Goal: Task Accomplishment & Management: Complete application form

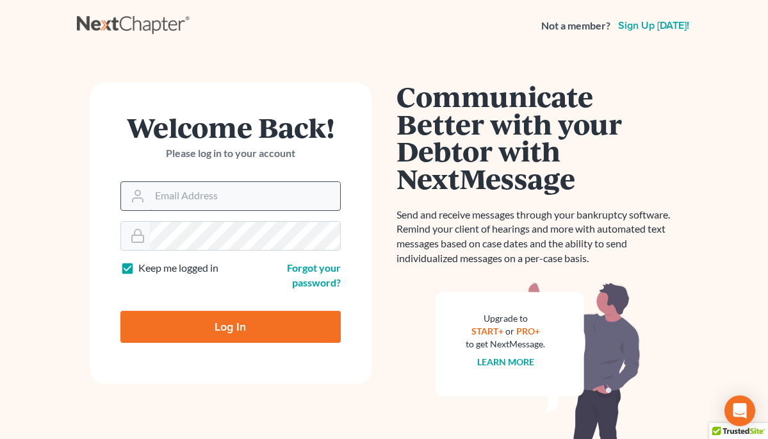
click at [174, 199] on input "Email Address" at bounding box center [245, 196] width 190 height 28
type input "[PERSON_NAME][EMAIL_ADDRESS][PERSON_NAME][DOMAIN_NAME]"
click at [220, 315] on input "Log In" at bounding box center [230, 327] width 220 height 32
type input "Thinking..."
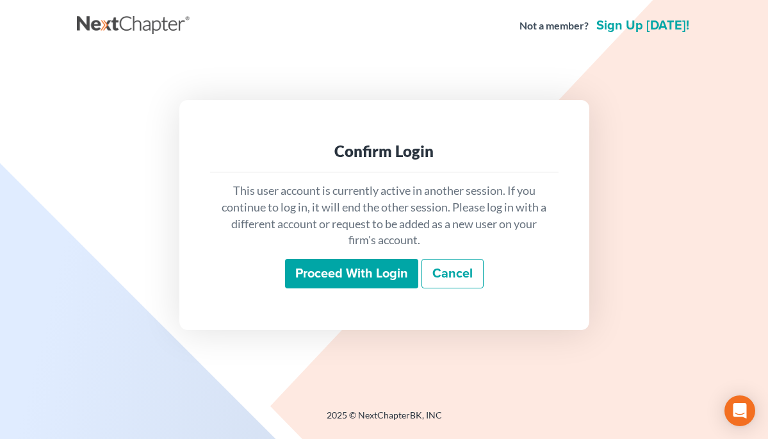
click at [358, 279] on input "Proceed with login" at bounding box center [351, 273] width 133 height 29
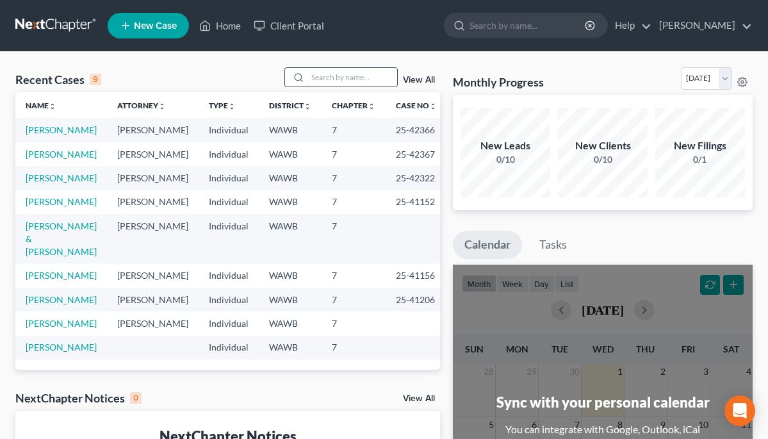
click at [329, 81] on input "search" at bounding box center [352, 77] width 90 height 19
click at [173, 26] on span "New Case" at bounding box center [155, 26] width 43 height 10
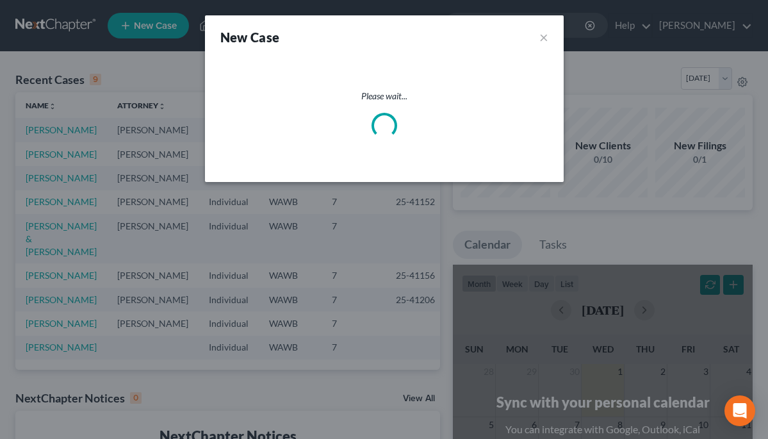
select select "87"
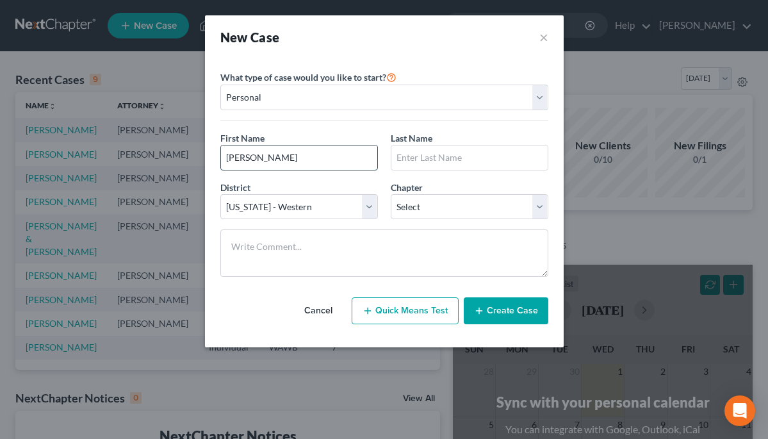
type input "Shawn"
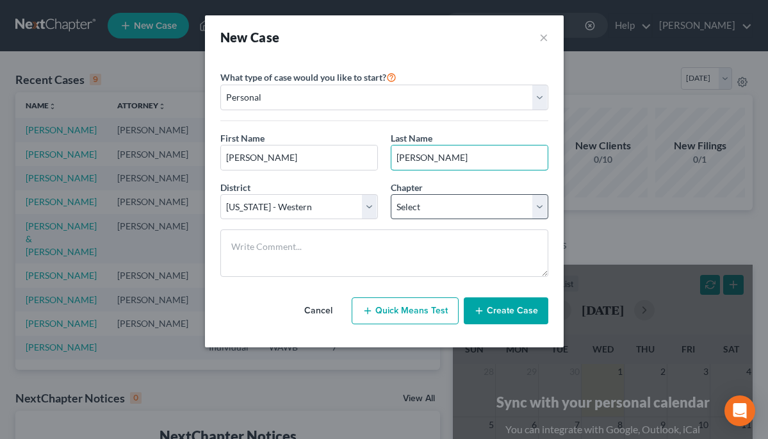
type input "Sowers"
select select "0"
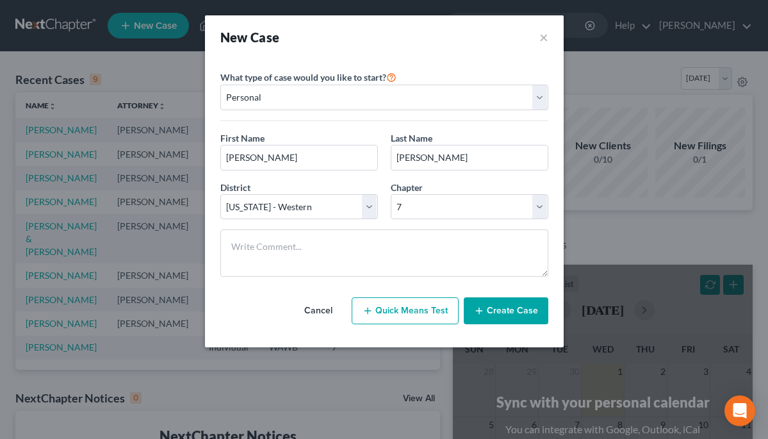
click at [484, 309] on icon "button" at bounding box center [479, 311] width 10 height 10
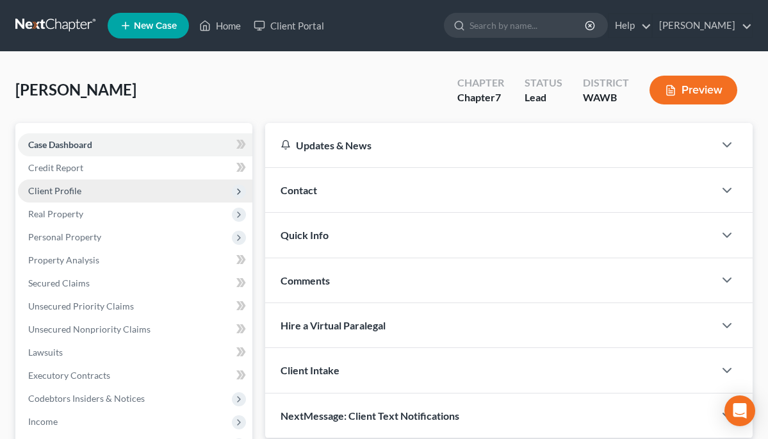
click at [74, 187] on span "Client Profile" at bounding box center [54, 190] width 53 height 11
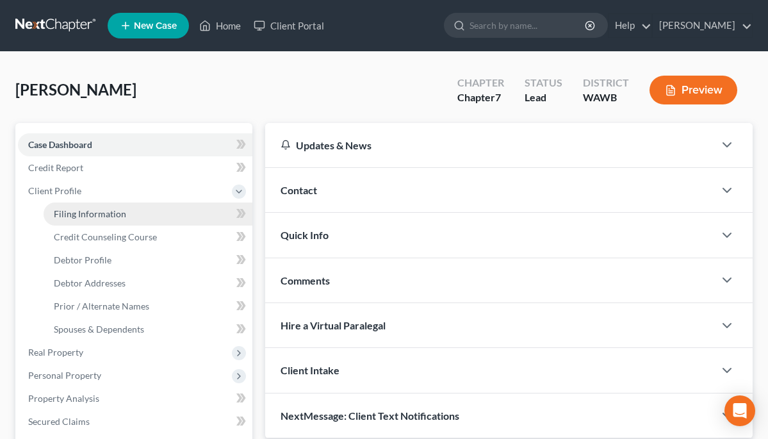
click at [79, 210] on span "Filing Information" at bounding box center [90, 213] width 72 height 11
select select "1"
select select "0"
select select "87"
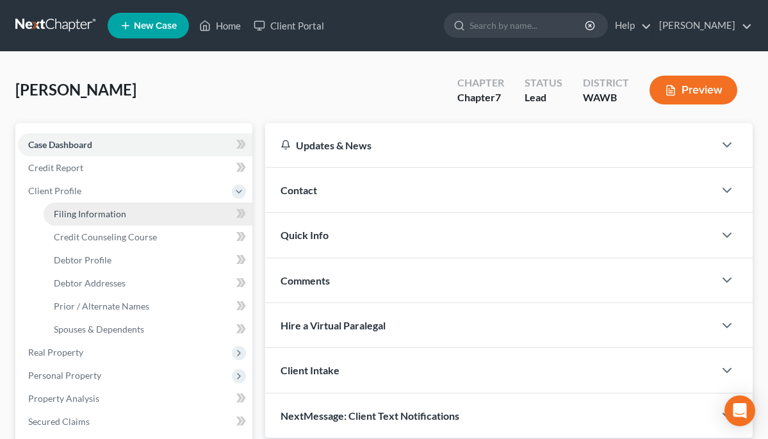
select select "50"
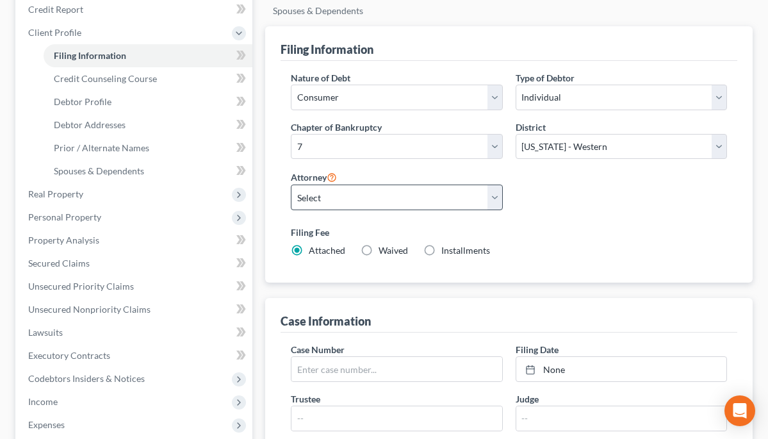
scroll to position [159, 0]
click at [441, 250] on label "Installments Installments" at bounding box center [465, 249] width 49 height 13
click at [446, 250] on input "Installments Installments" at bounding box center [450, 247] width 8 height 8
radio input "true"
radio input "false"
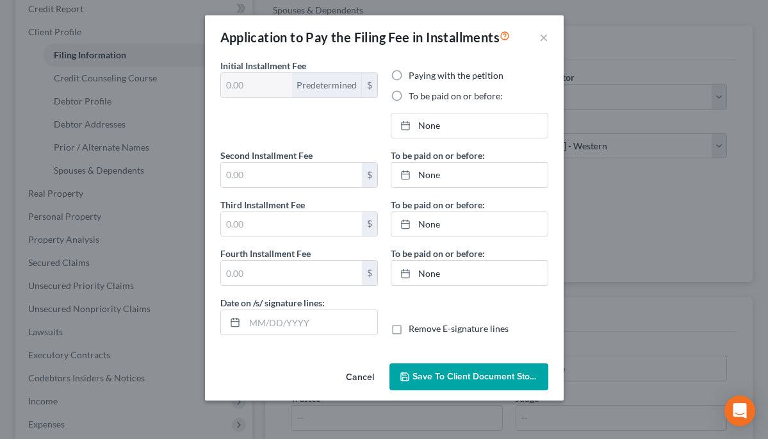
type input "100.00"
radio input "true"
type input "0.00"
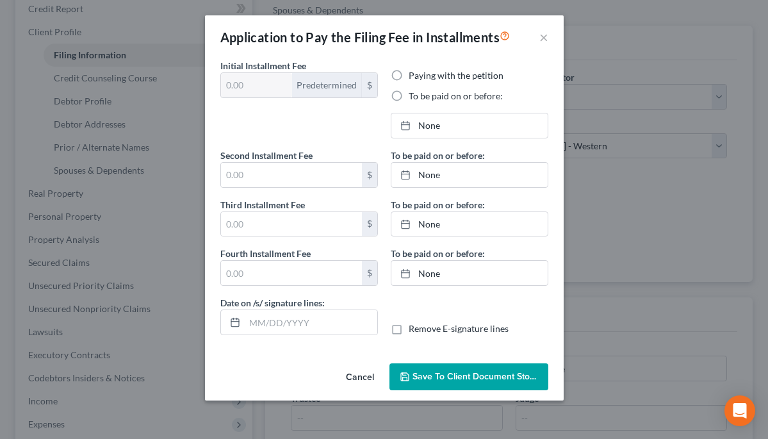
type input "10/01/2025"
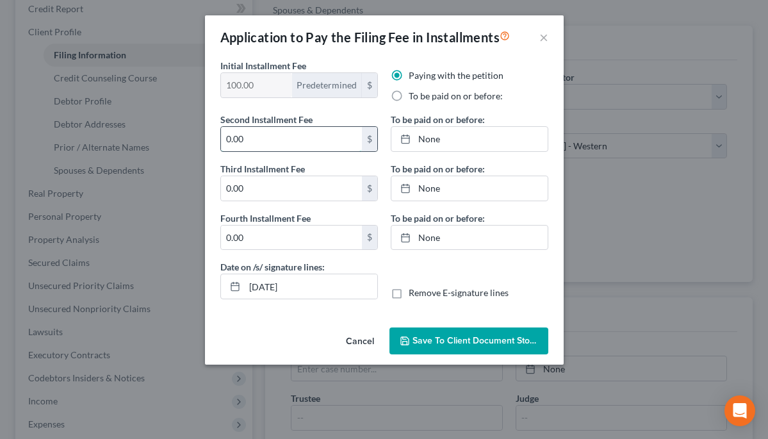
click at [309, 136] on input "0.00" at bounding box center [291, 139] width 141 height 24
click at [409, 95] on label "To be paid on or before:" at bounding box center [456, 96] width 94 height 13
click at [414, 95] on input "To be paid on or before:" at bounding box center [418, 94] width 8 height 8
radio input "true"
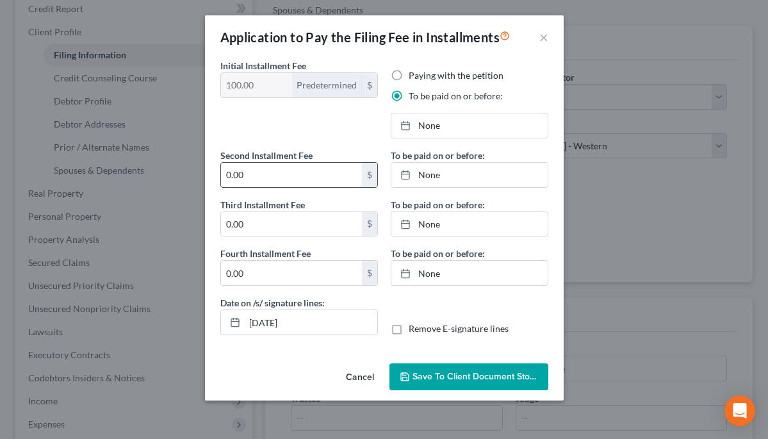
click at [325, 174] on input "0.00" at bounding box center [291, 175] width 141 height 24
click at [422, 129] on link "None" at bounding box center [469, 125] width 156 height 24
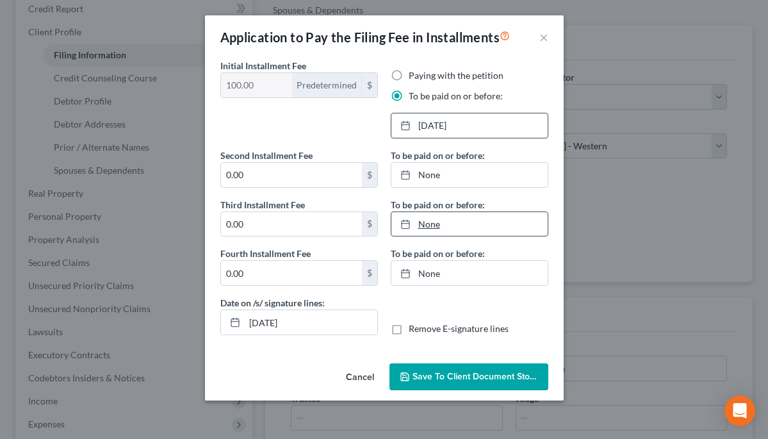
click at [455, 227] on link "None" at bounding box center [469, 224] width 156 height 24
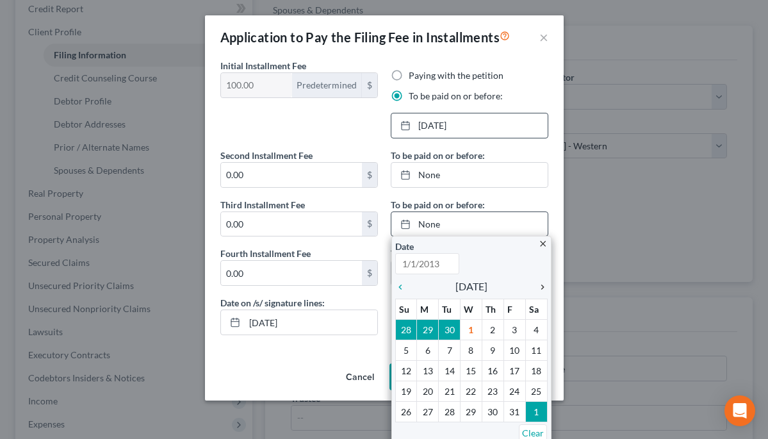
type input "10/1/2025"
click at [543, 284] on icon "chevron_right" at bounding box center [539, 287] width 17 height 10
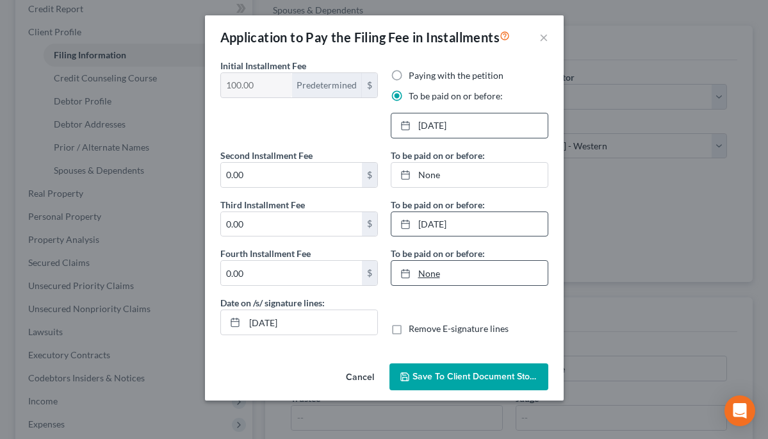
click at [448, 272] on link "None" at bounding box center [469, 273] width 156 height 24
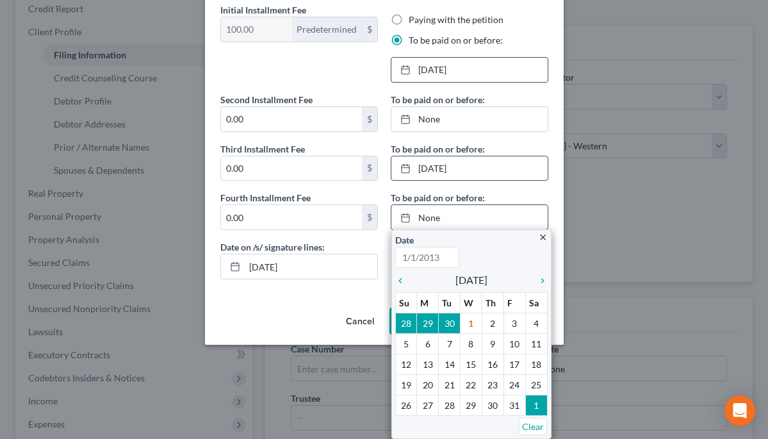
scroll to position [56, 0]
type input "10/1/2025"
click at [537, 279] on icon "chevron_right" at bounding box center [539, 280] width 17 height 10
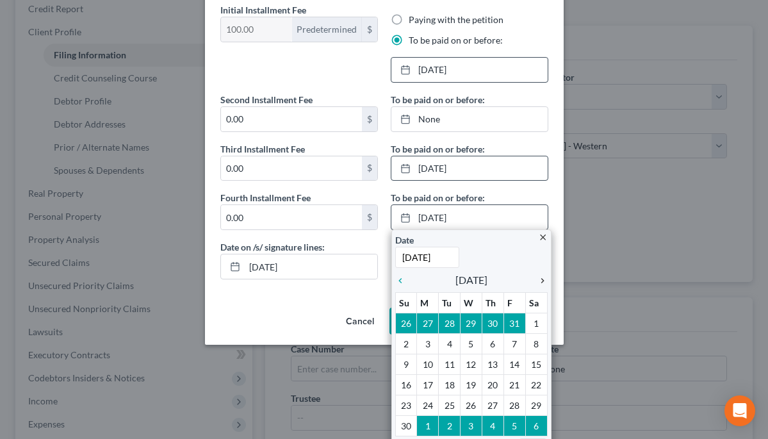
click at [537, 279] on icon "chevron_right" at bounding box center [539, 280] width 17 height 10
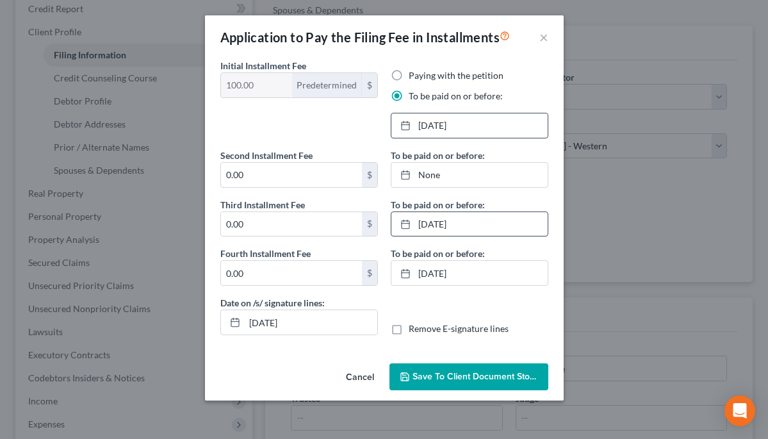
scroll to position [0, 0]
click at [335, 323] on input "10/01/2025" at bounding box center [311, 322] width 133 height 24
click at [430, 373] on span "Save to Client Document Storage" at bounding box center [481, 376] width 136 height 11
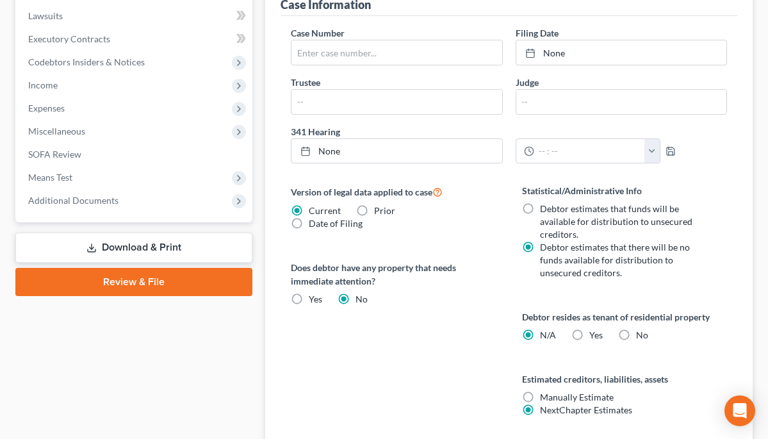
scroll to position [475, 0]
click at [636, 336] on label "No" at bounding box center [642, 335] width 12 height 13
click at [641, 336] on input "No" at bounding box center [645, 333] width 8 height 8
radio input "true"
radio input "false"
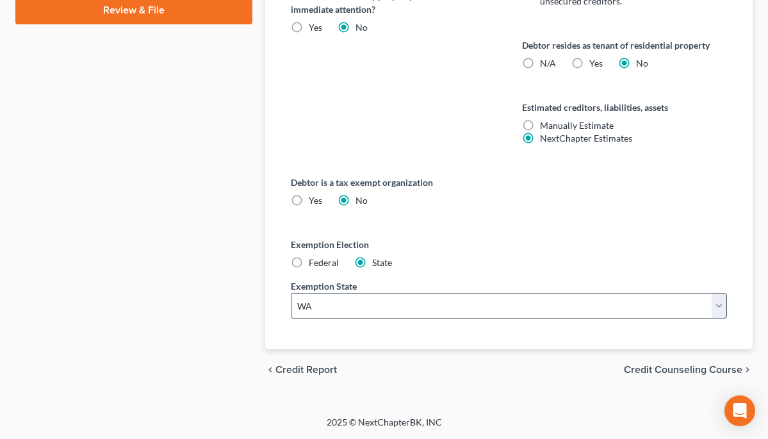
scroll to position [746, 0]
click at [646, 366] on span "Credit Counseling Course" at bounding box center [683, 369] width 119 height 10
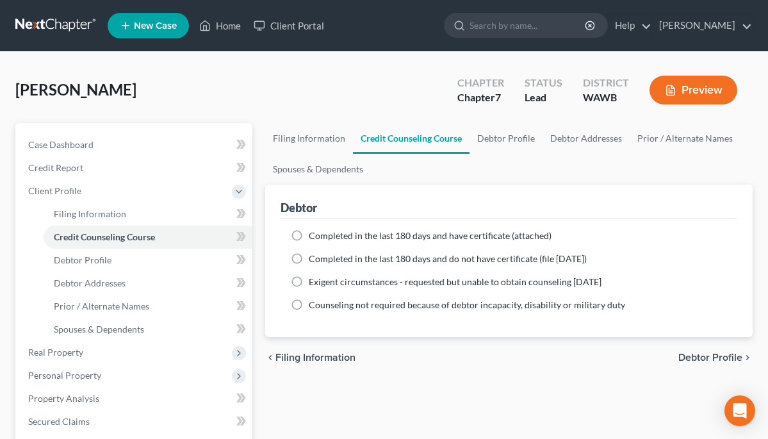
scroll to position [22, 0]
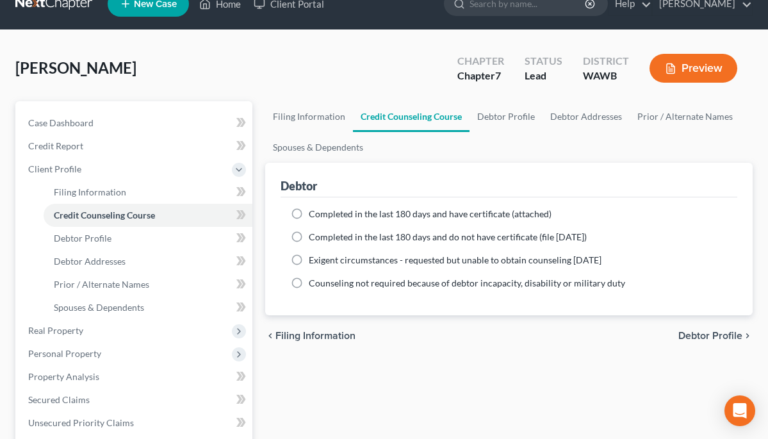
click at [689, 336] on span "Debtor Profile" at bounding box center [710, 336] width 64 height 10
select select "0"
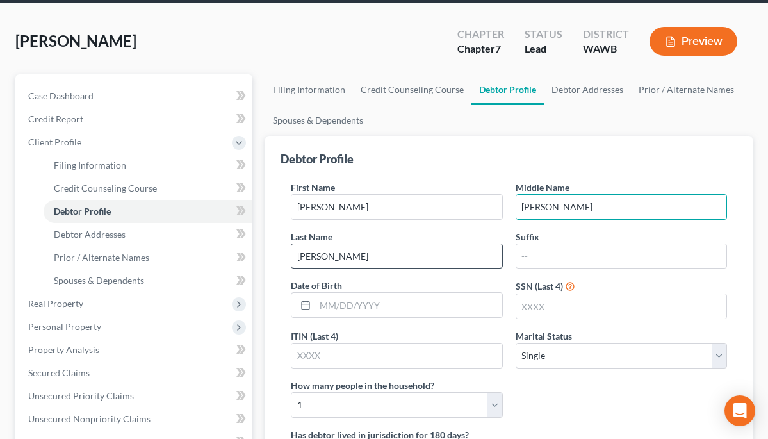
scroll to position [65, 0]
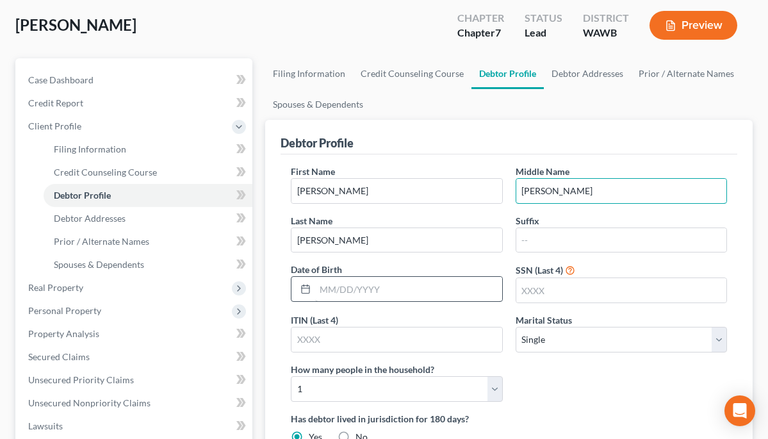
type input "Mary"
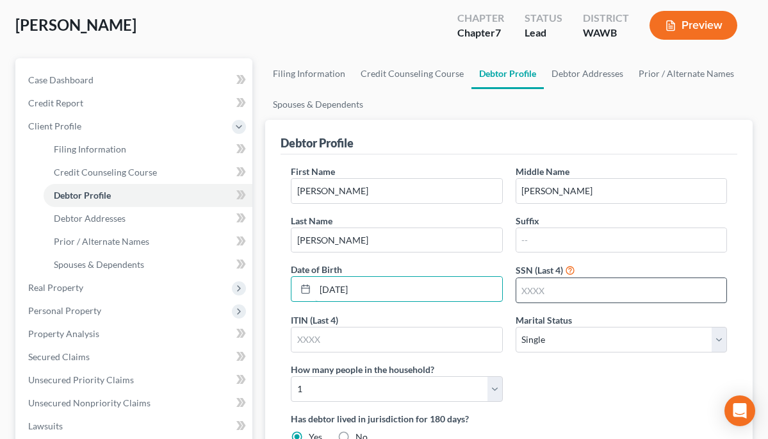
type input "5/1/2025"
click at [525, 293] on input "text" at bounding box center [621, 290] width 210 height 24
type input "9784"
click at [484, 325] on div "ITIN (Last 4)" at bounding box center [396, 332] width 224 height 39
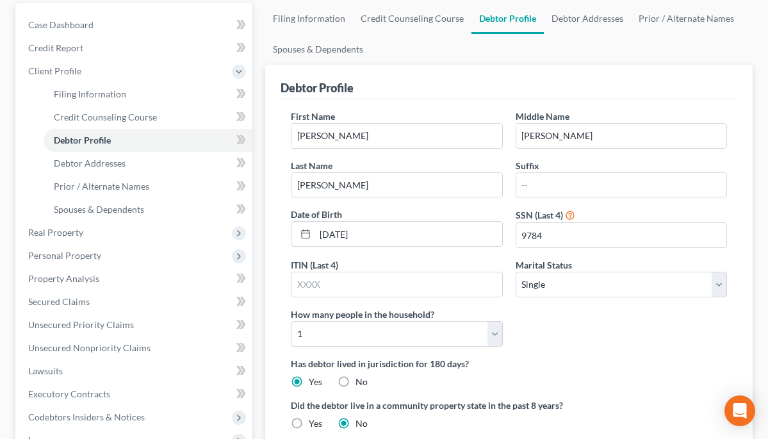
scroll to position [131, 0]
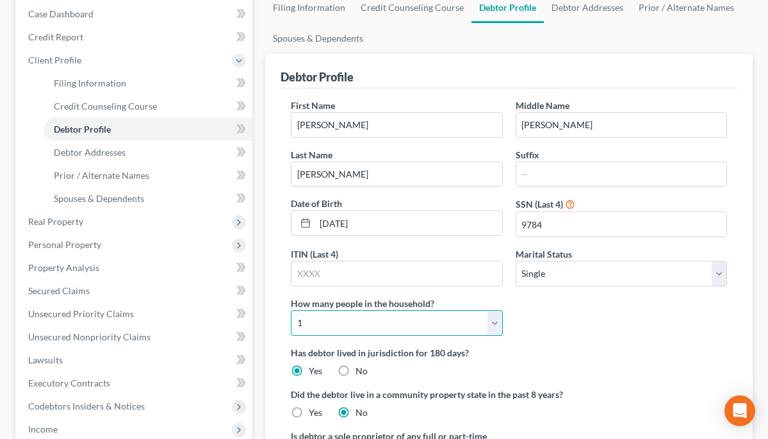
select select "1"
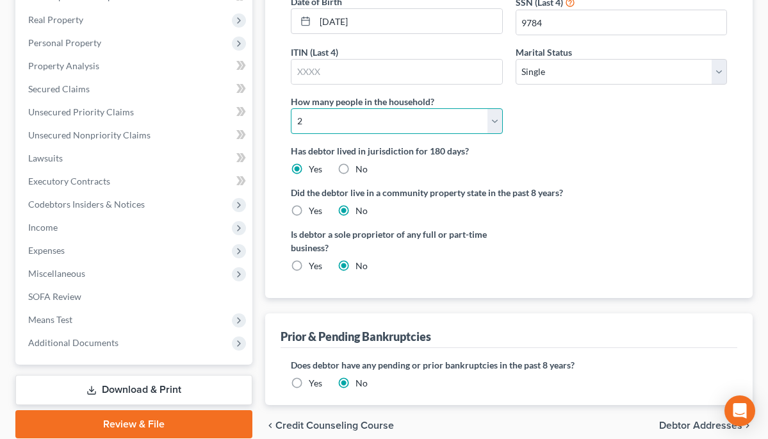
scroll to position [335, 0]
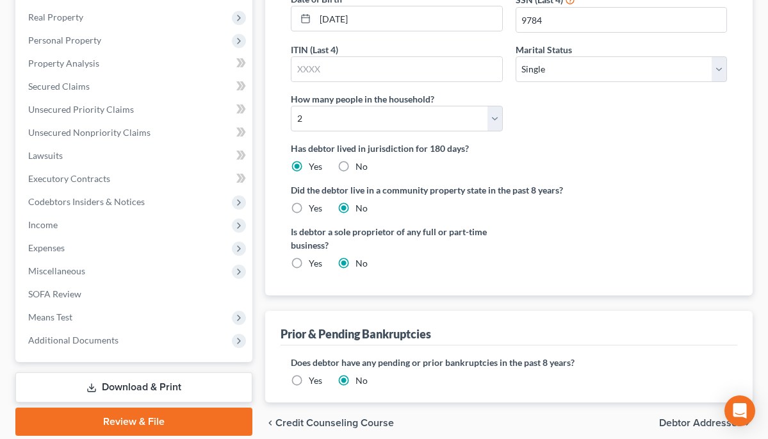
click at [309, 204] on label "Yes" at bounding box center [315, 208] width 13 height 13
click at [314, 204] on input "Yes" at bounding box center [318, 206] width 8 height 8
radio input "true"
radio input "false"
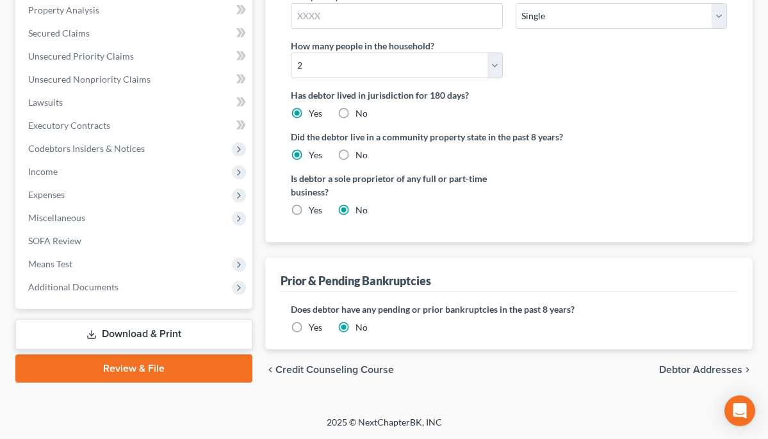
scroll to position [388, 0]
click at [669, 370] on span "Debtor Addresses" at bounding box center [700, 370] width 83 height 10
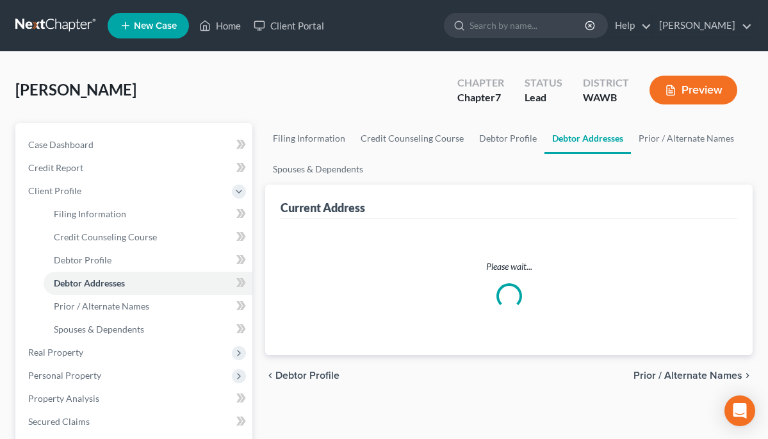
select select "0"
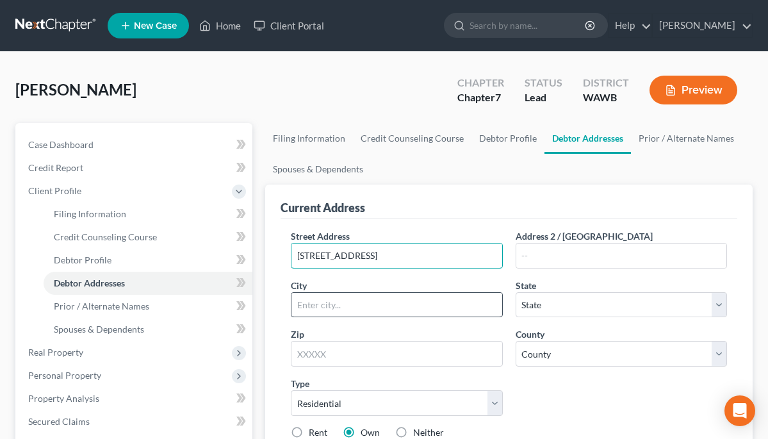
type input "9012 335th St Ct S"
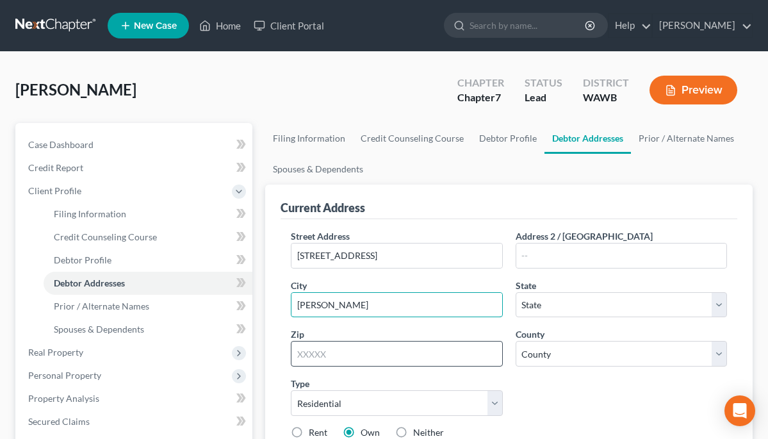
type input "Roy"
type input "98580"
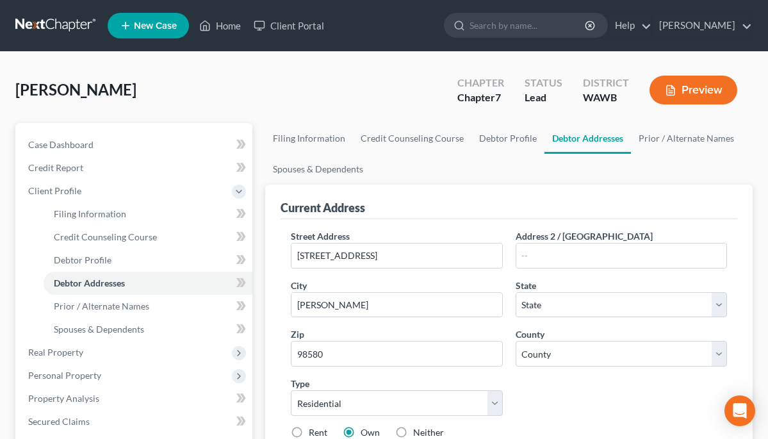
click at [436, 323] on div "Street Address * 9012 335th St Ct S Address 2 / PO Box City * Roy State * State…" at bounding box center [508, 339] width 449 height 220
select select "50"
select select "26"
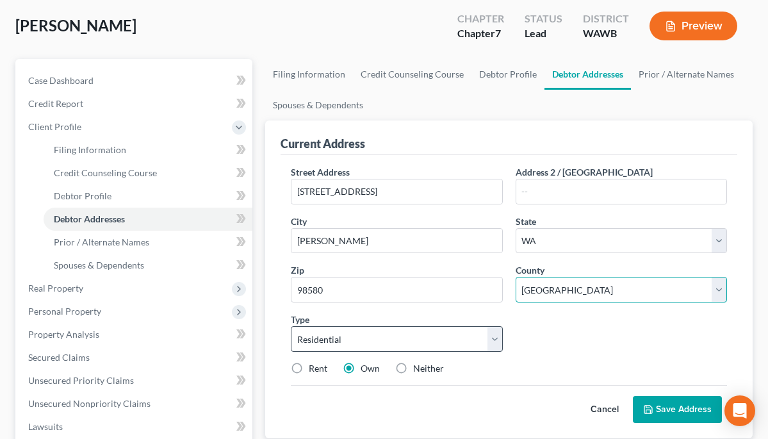
scroll to position [67, 0]
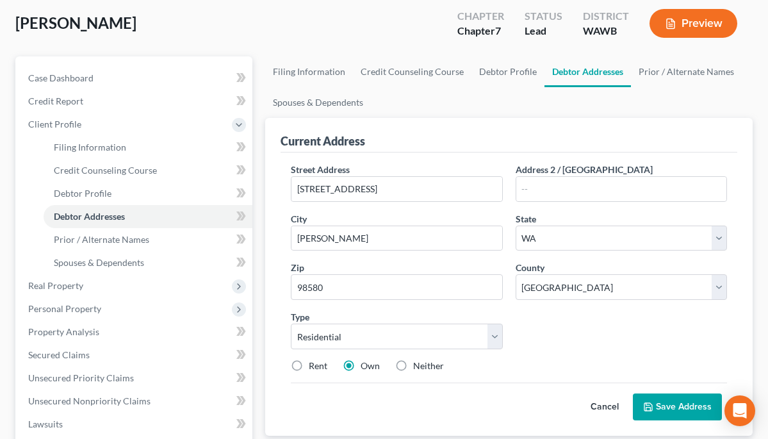
click at [413, 361] on label "Neither" at bounding box center [428, 365] width 31 height 13
click at [418, 361] on input "Neither" at bounding box center [422, 363] width 8 height 8
radio input "true"
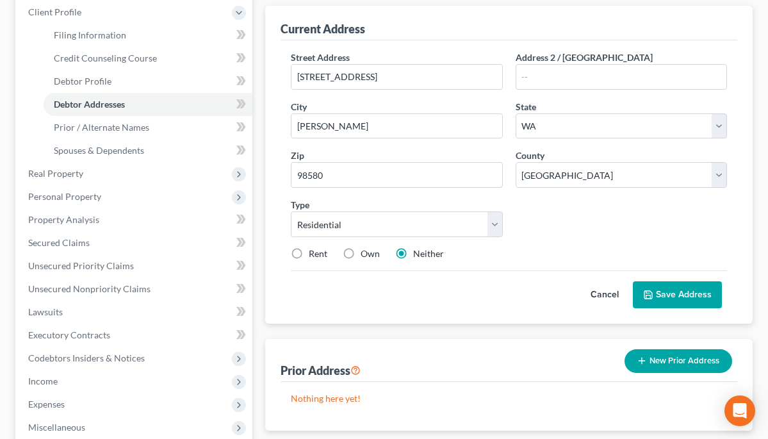
scroll to position [149, 0]
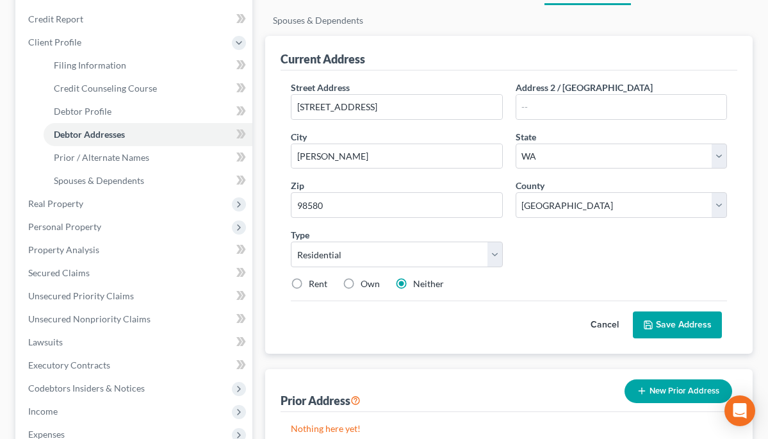
click at [664, 319] on button "Save Address" at bounding box center [677, 324] width 89 height 27
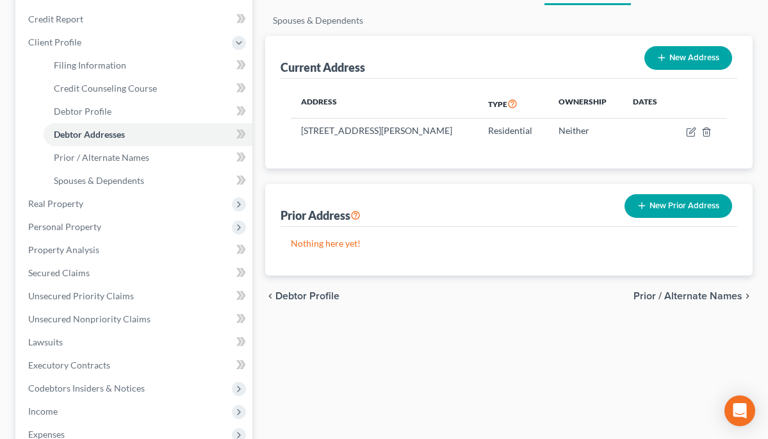
click at [678, 56] on button "New Address" at bounding box center [688, 58] width 88 height 24
select select "0"
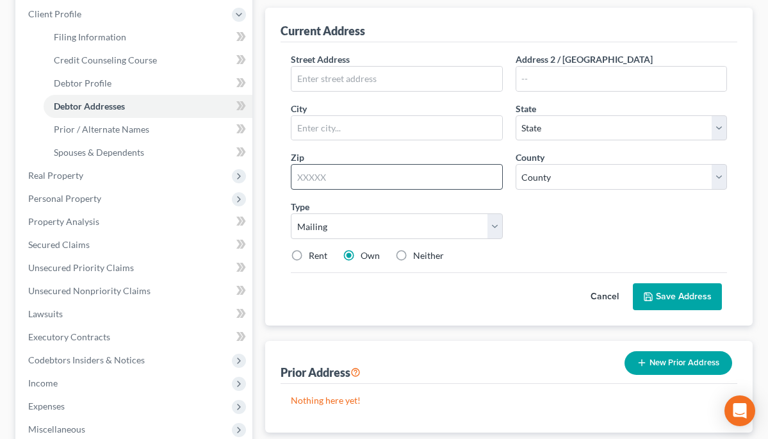
scroll to position [191, 0]
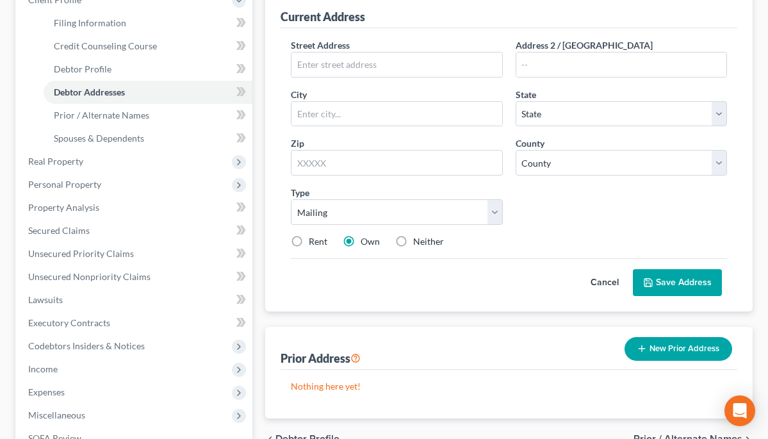
click at [658, 281] on button "Save Address" at bounding box center [677, 282] width 89 height 27
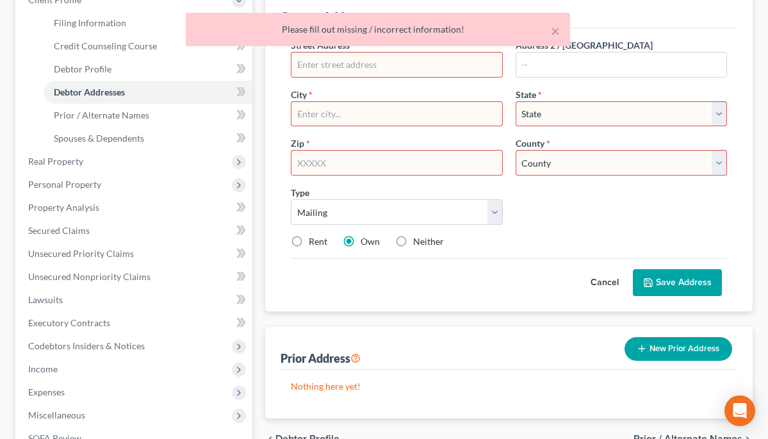
click at [557, 255] on div "Street Address * Address 2 / PO Box City * State * State AL AK AR AZ CA CO CT D…" at bounding box center [508, 148] width 449 height 220
click at [602, 281] on button "Cancel" at bounding box center [605, 283] width 56 height 26
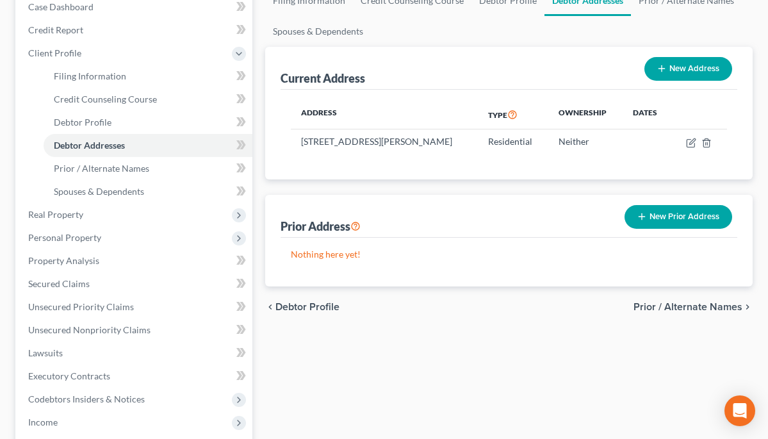
scroll to position [142, 0]
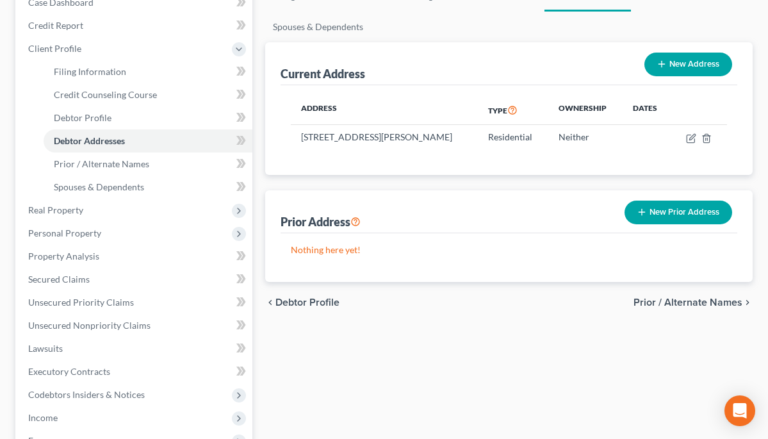
click at [653, 214] on button "New Prior Address" at bounding box center [679, 212] width 108 height 24
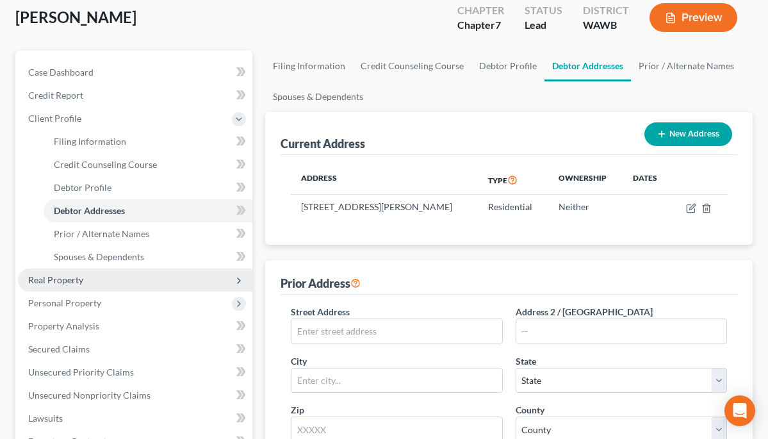
scroll to position [85, 0]
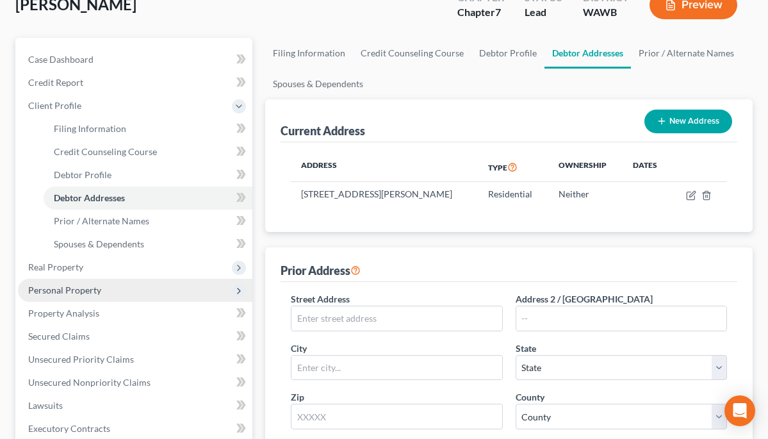
click at [160, 289] on span "Personal Property" at bounding box center [135, 290] width 234 height 23
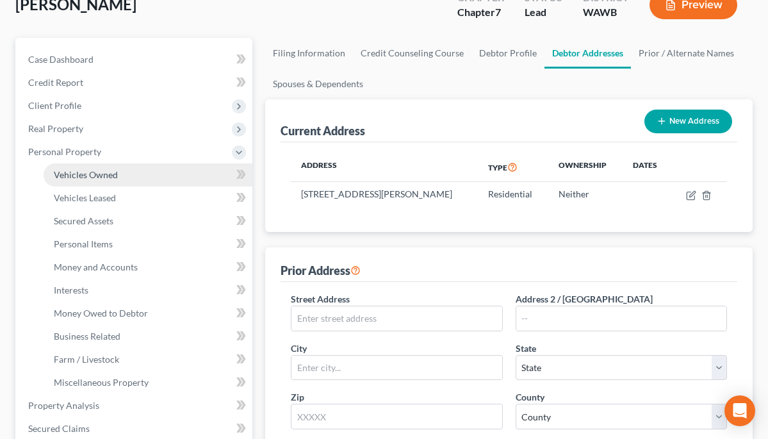
click at [111, 174] on span "Vehicles Owned" at bounding box center [86, 174] width 64 height 11
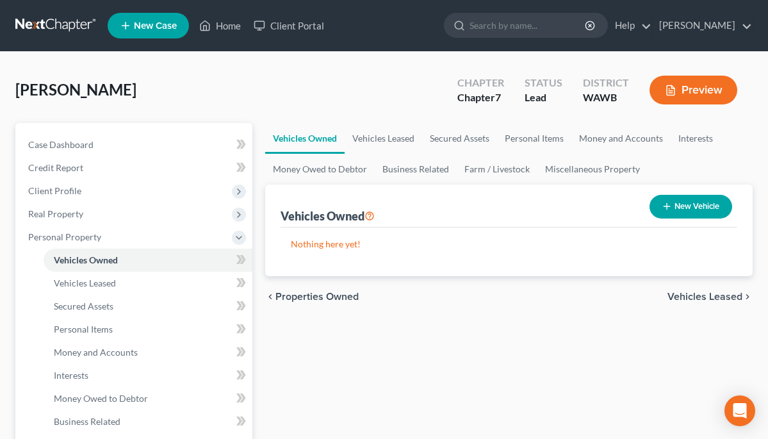
click at [692, 210] on button "New Vehicle" at bounding box center [691, 207] width 83 height 24
select select "0"
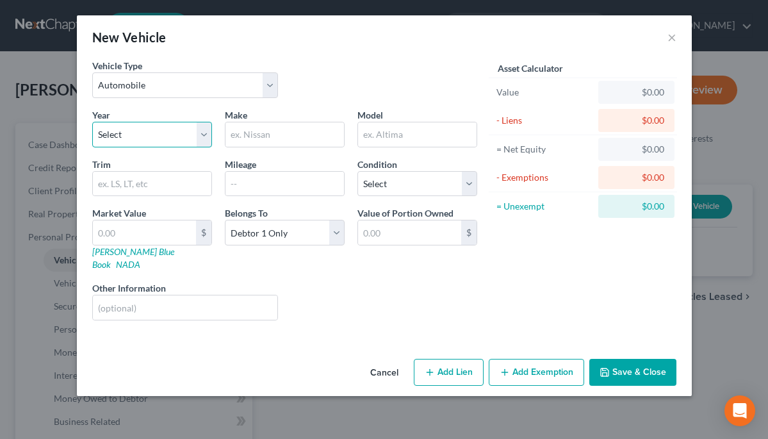
select select "29"
click at [268, 136] on input "text" at bounding box center [284, 134] width 119 height 24
type input "M"
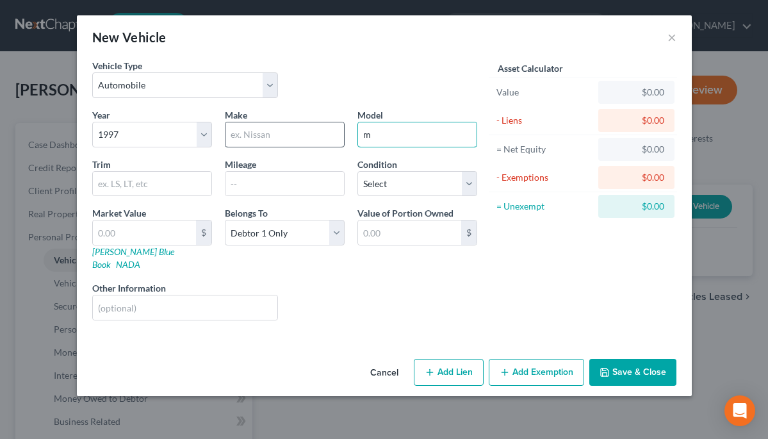
type input "m"
click at [247, 131] on input "text" at bounding box center [284, 134] width 119 height 24
type input "MAZDA"
type input "PROTEGE"
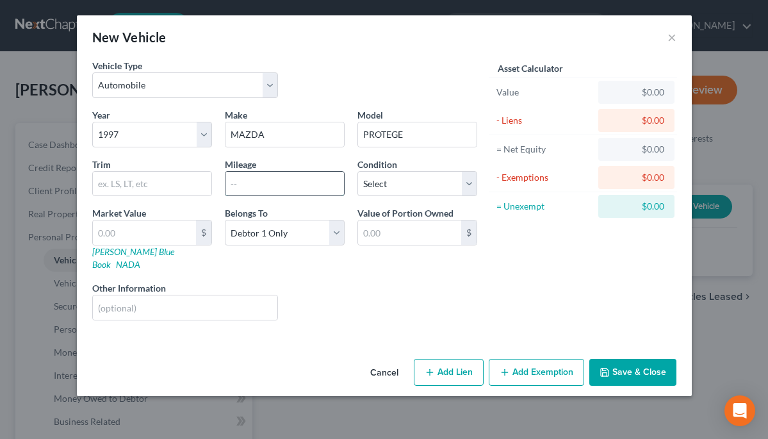
click at [268, 177] on input "text" at bounding box center [284, 184] width 119 height 24
click at [179, 185] on input "text" at bounding box center [152, 184] width 119 height 24
type input "LX"
click at [247, 185] on input "text" at bounding box center [284, 184] width 119 height 24
type input "160"
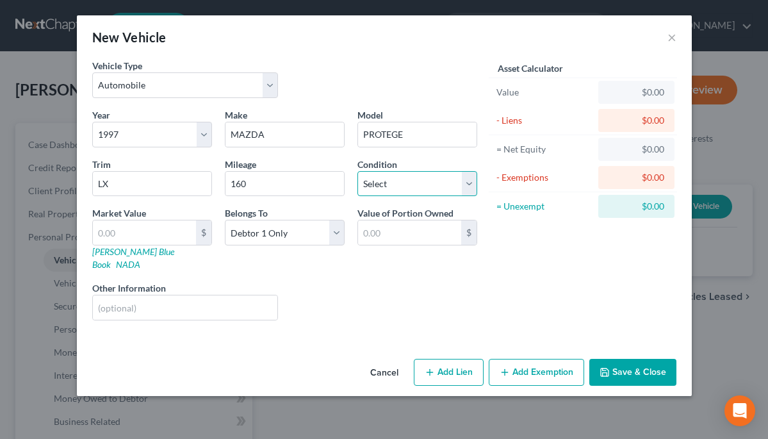
select select "1"
click at [179, 225] on input "text" at bounding box center [144, 232] width 103 height 24
type input "1"
type input "1.00"
type input "15"
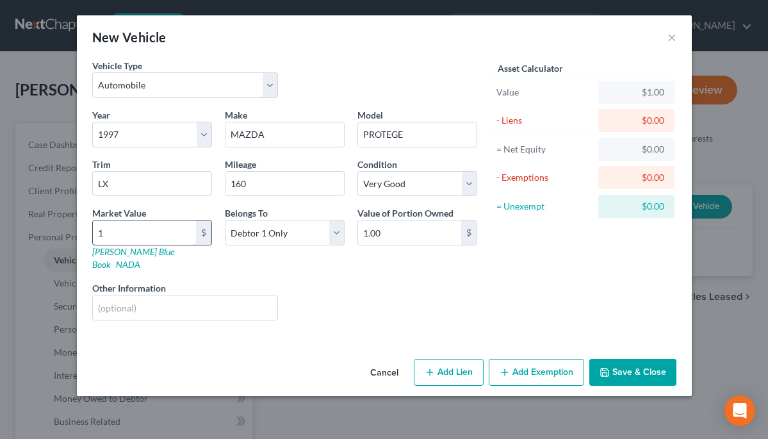
type input "15.00"
type input "150"
type input "150.00"
type input "1500"
type input "1,500.00"
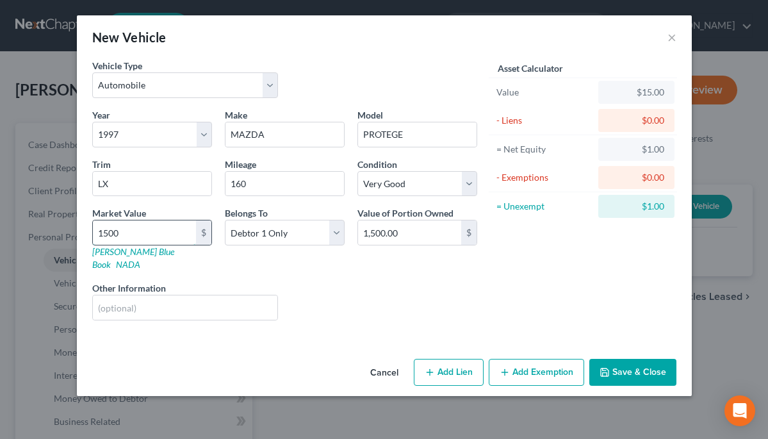
type input "1,500"
click at [559, 359] on button "Add Exemption" at bounding box center [536, 372] width 95 height 27
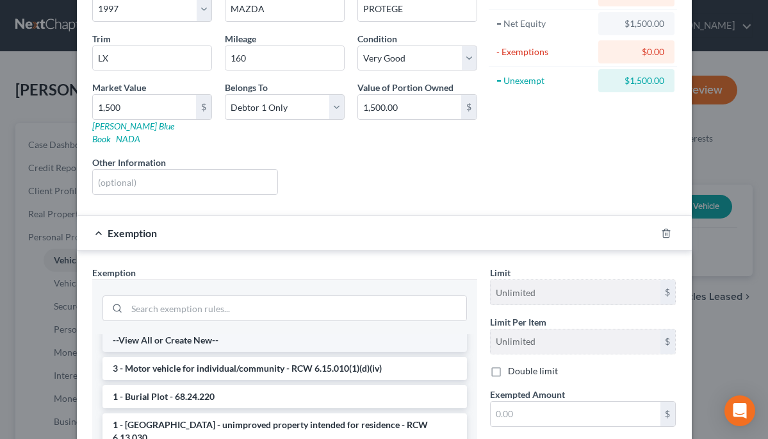
scroll to position [19, 0]
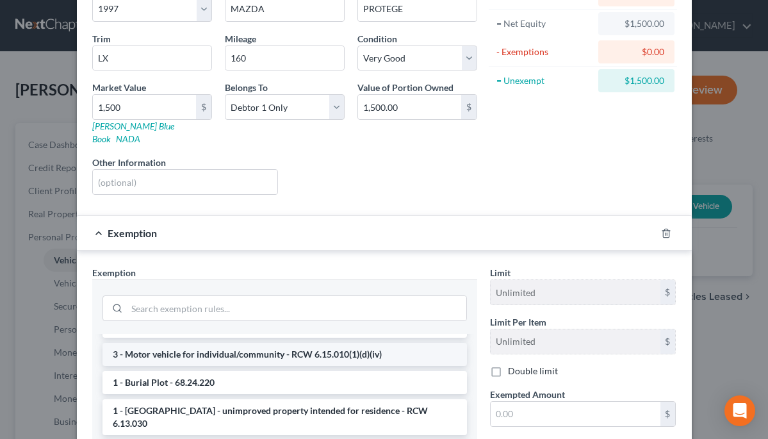
click at [385, 343] on li "3 - Motor vehicle for individual/community - RCW 6.15.010(1)(d)(iv)" at bounding box center [284, 354] width 364 height 23
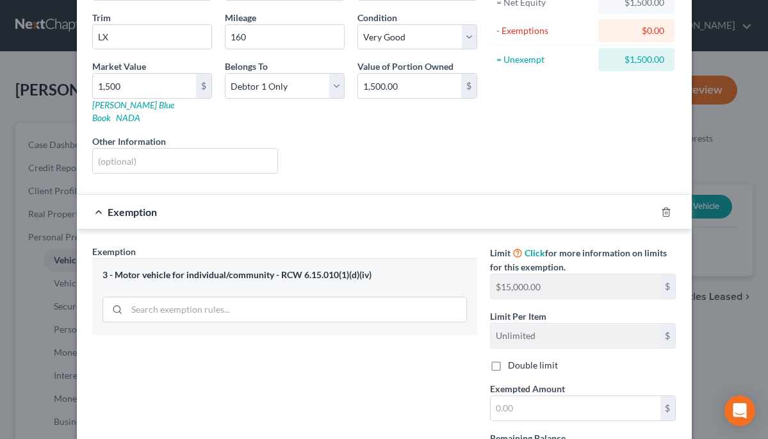
scroll to position [172, 0]
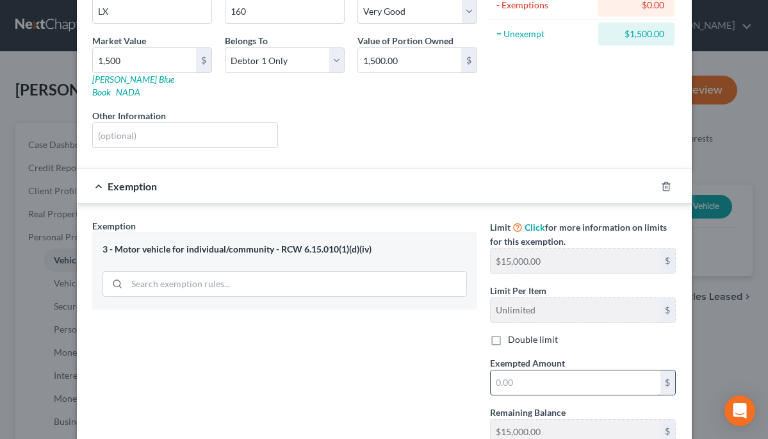
click at [521, 373] on input "text" at bounding box center [576, 382] width 170 height 24
type input "1,500"
click at [334, 376] on div "Exemption Set must be selected for CA. Exemption * 3 - Motor vehicle for indivi…" at bounding box center [285, 336] width 398 height 235
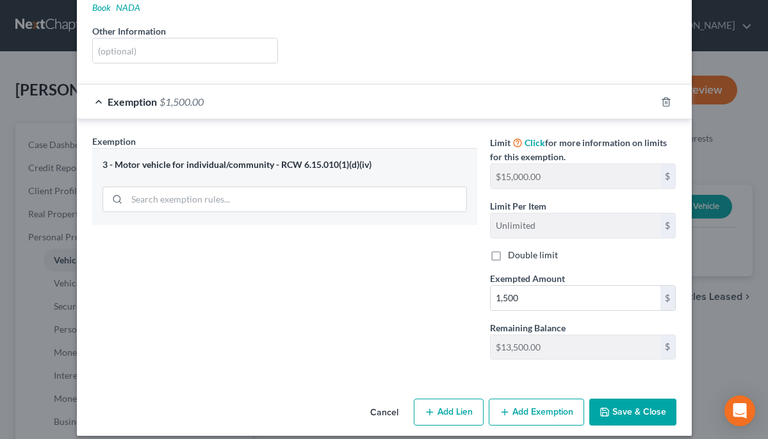
scroll to position [256, 0]
click at [612, 401] on button "Save & Close" at bounding box center [632, 412] width 87 height 27
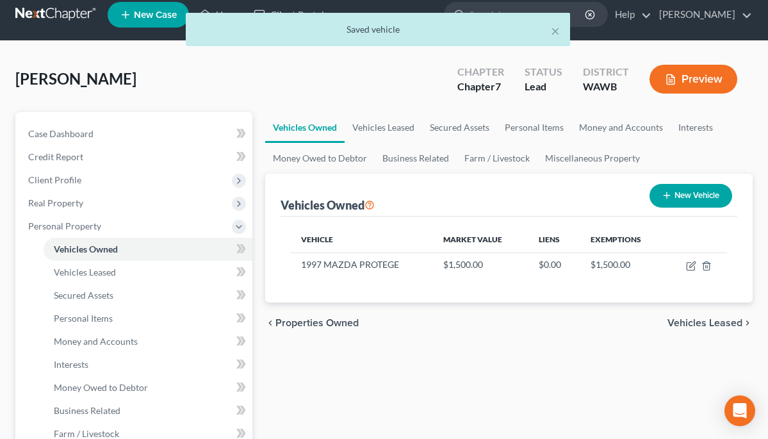
scroll to position [14, 0]
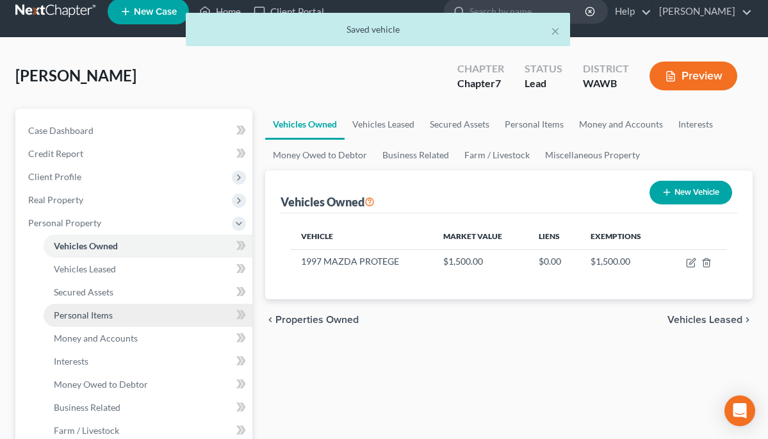
click at [103, 312] on span "Personal Items" at bounding box center [83, 314] width 59 height 11
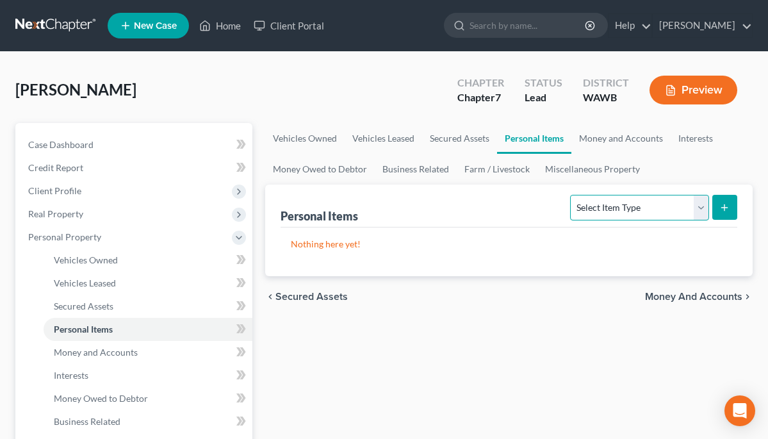
select select "clothing"
click at [418, 248] on p "Nothing here yet!" at bounding box center [509, 244] width 436 height 13
click at [723, 208] on icon "submit" at bounding box center [724, 207] width 10 height 10
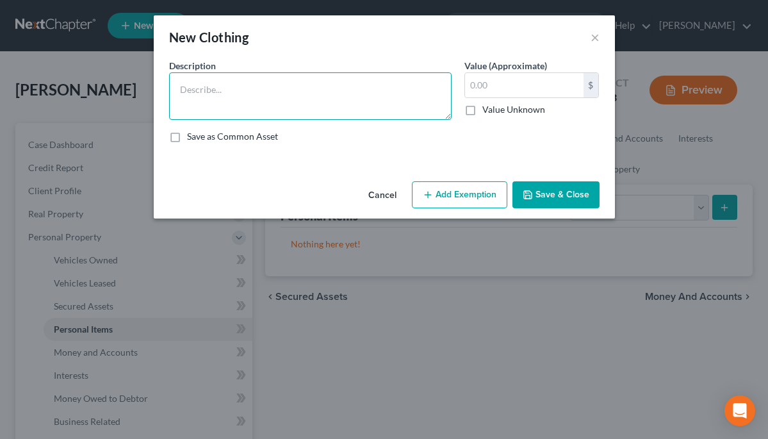
click at [219, 105] on textarea at bounding box center [310, 95] width 282 height 47
type textarea "C"
type textarea "CLOTHING"
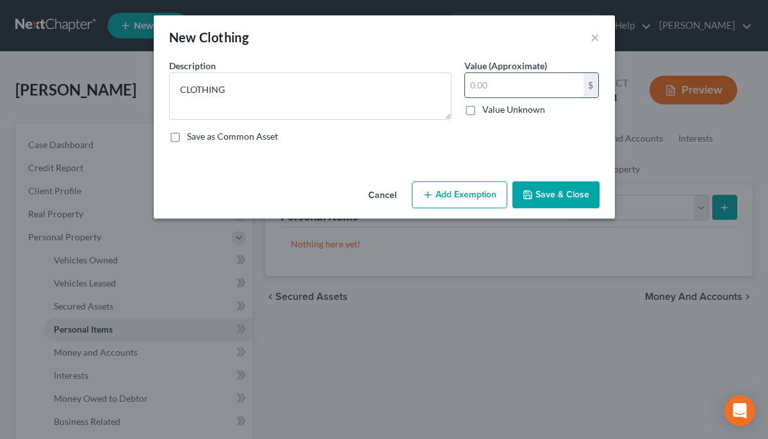
click at [507, 92] on input "text" at bounding box center [524, 85] width 119 height 24
type input "50"
click at [557, 193] on button "Save & Close" at bounding box center [555, 194] width 87 height 27
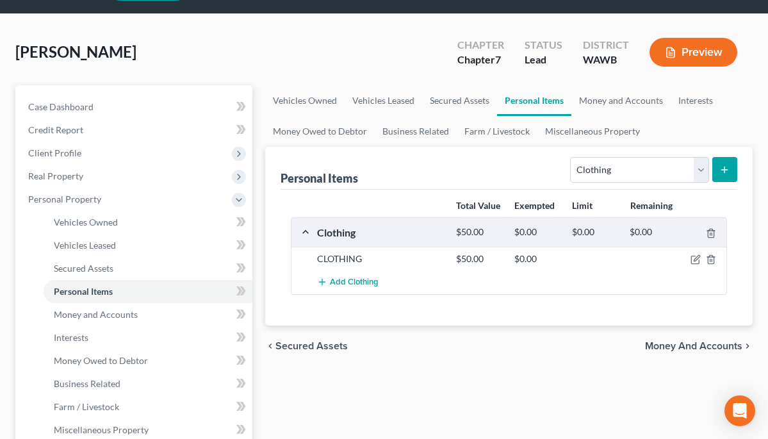
scroll to position [40, 0]
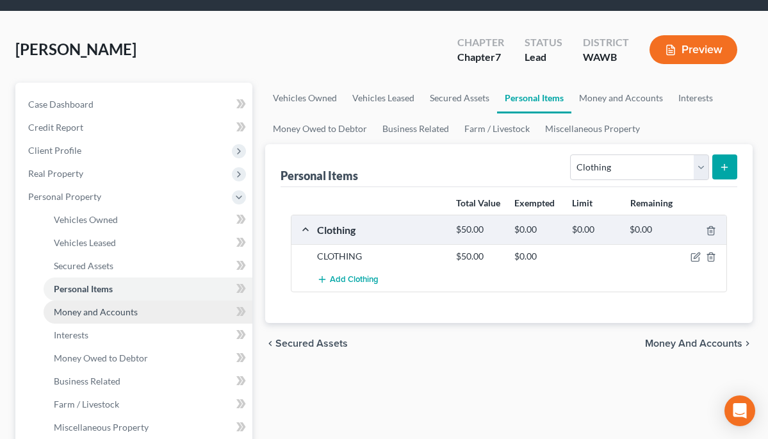
click at [133, 309] on span "Money and Accounts" at bounding box center [96, 311] width 84 height 11
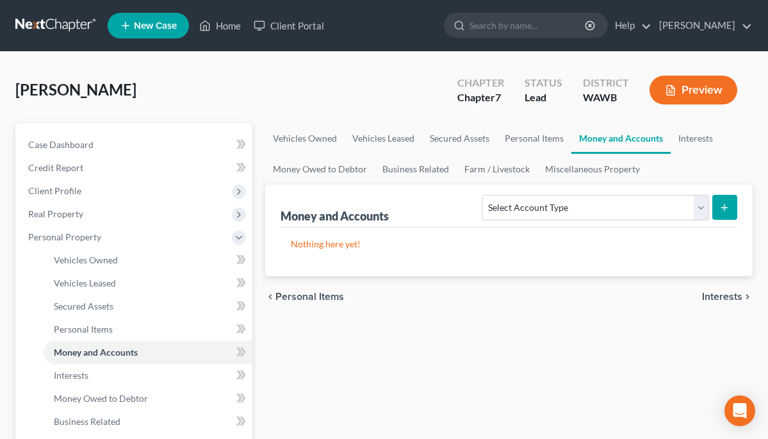
click at [723, 208] on line "submit" at bounding box center [725, 208] width 6 height 0
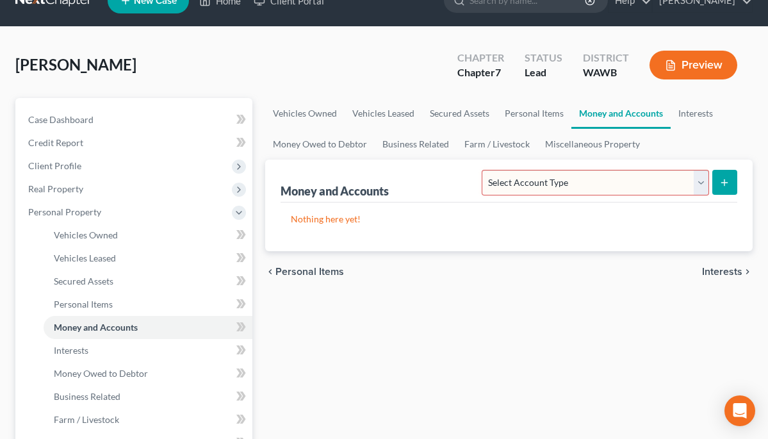
scroll to position [28, 0]
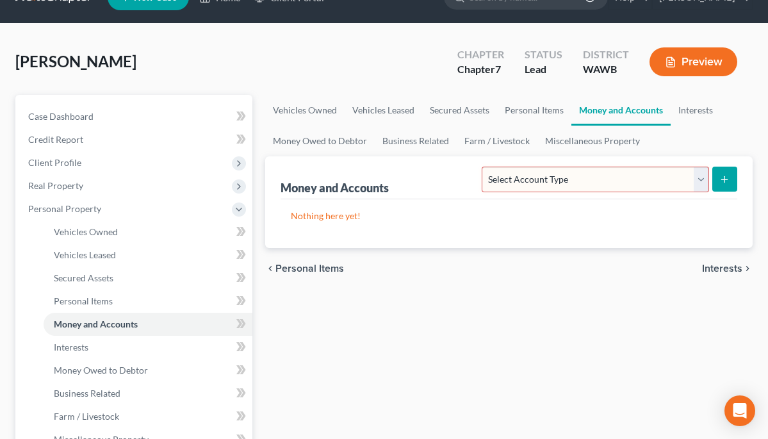
click at [372, 212] on p "Nothing here yet!" at bounding box center [509, 215] width 436 height 13
select select "checking"
click at [345, 222] on div "Nothing here yet!" at bounding box center [509, 223] width 457 height 49
click at [728, 179] on icon "submit" at bounding box center [724, 179] width 10 height 10
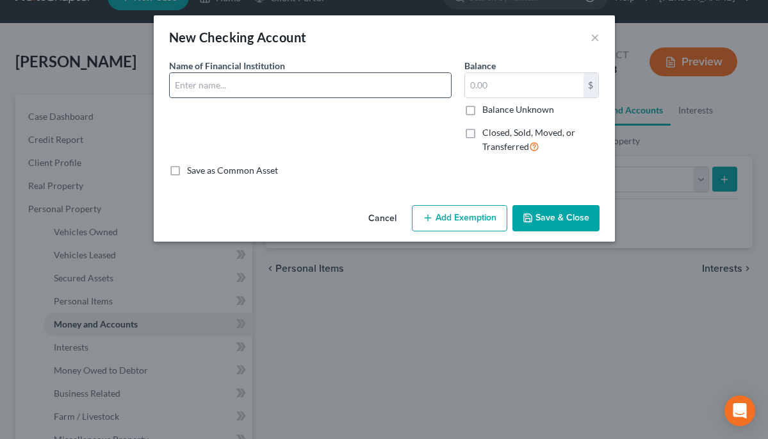
click at [350, 86] on input "text" at bounding box center [310, 85] width 281 height 24
type input "Timberland Bank"
click at [482, 108] on label "Balance Unknown" at bounding box center [518, 109] width 72 height 13
click at [487, 108] on input "Balance Unknown" at bounding box center [491, 107] width 8 height 8
checkbox input "true"
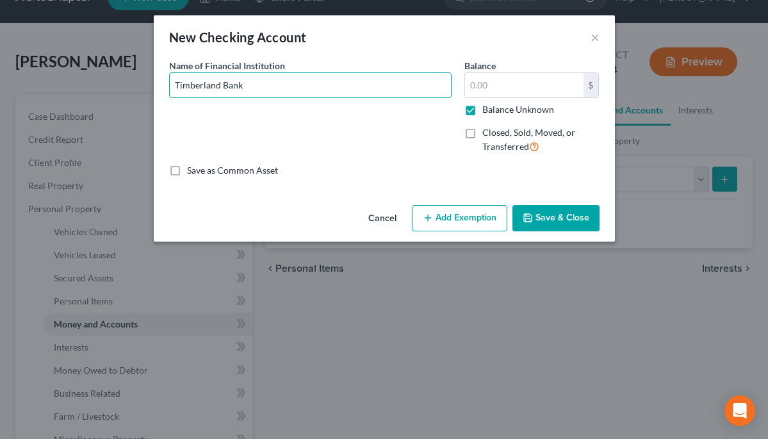
type input "0.00"
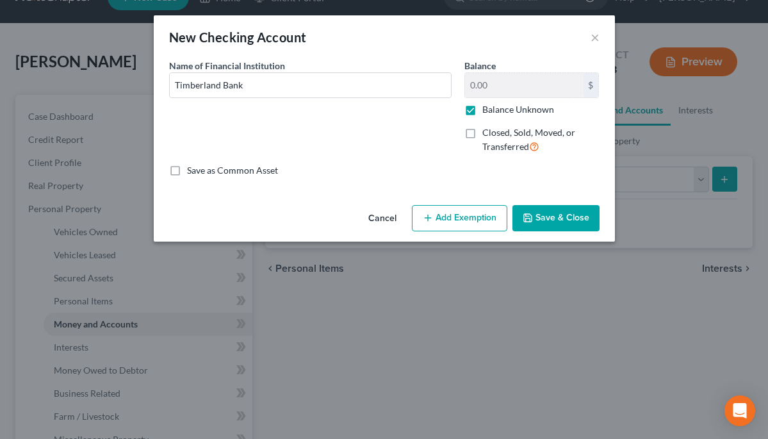
click at [552, 217] on button "Save & Close" at bounding box center [555, 218] width 87 height 27
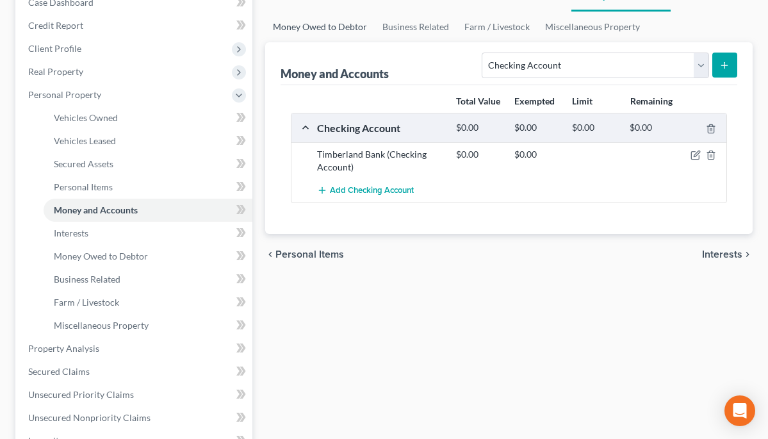
scroll to position [142, 0]
click at [724, 66] on line "submit" at bounding box center [724, 65] width 0 height 6
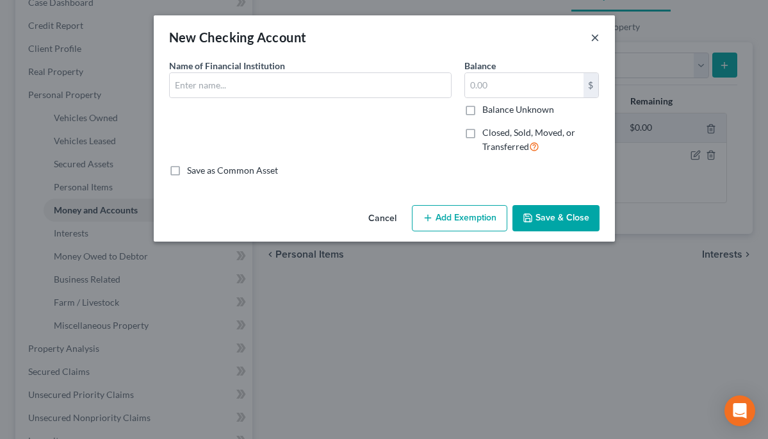
click at [593, 37] on button "×" at bounding box center [595, 36] width 9 height 15
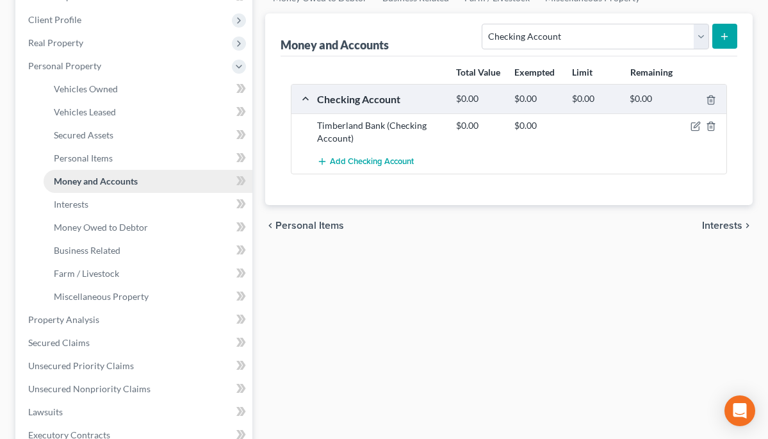
scroll to position [182, 0]
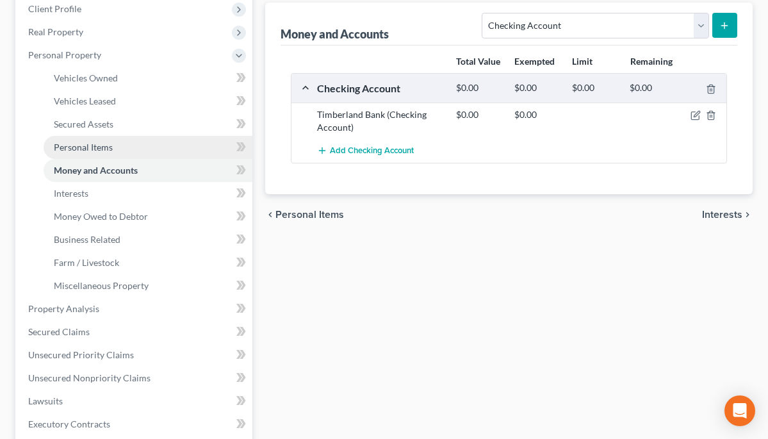
click at [106, 145] on span "Personal Items" at bounding box center [83, 147] width 59 height 11
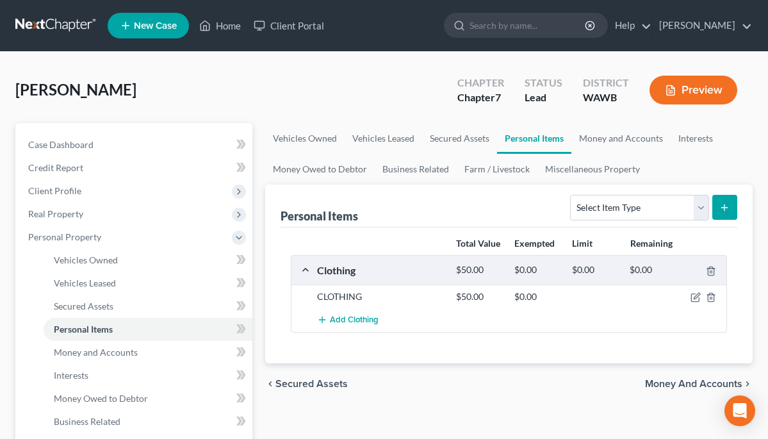
click at [728, 208] on icon "submit" at bounding box center [724, 207] width 10 height 10
select select "household_goods"
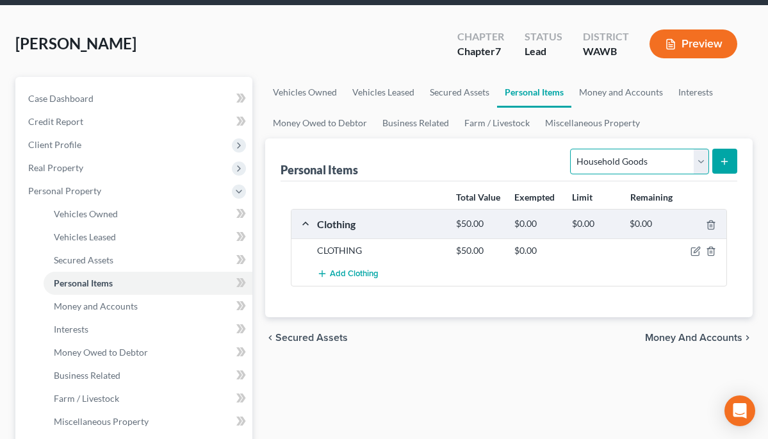
scroll to position [49, 0]
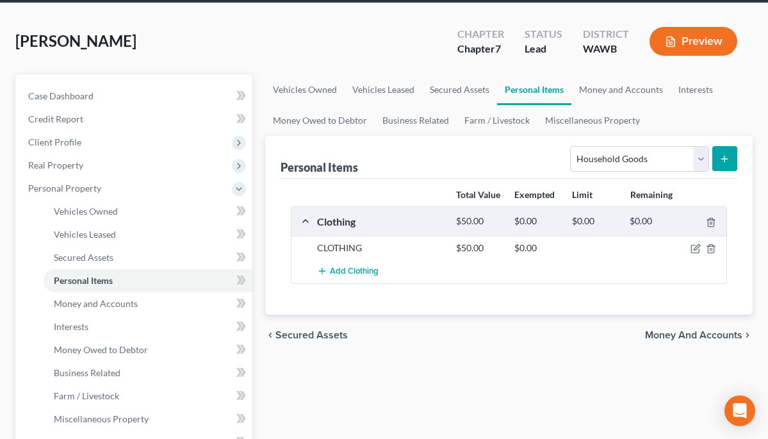
click at [726, 156] on icon "submit" at bounding box center [724, 159] width 10 height 10
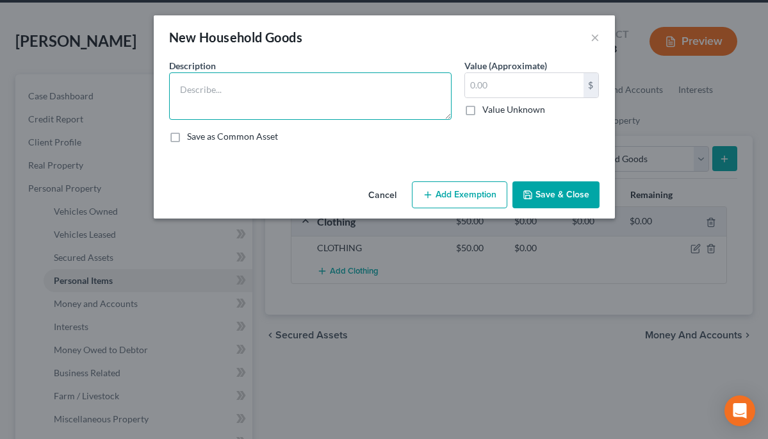
click at [347, 107] on textarea at bounding box center [310, 95] width 282 height 47
type textarea "Z"
type textarea "Furniture and other household goods"
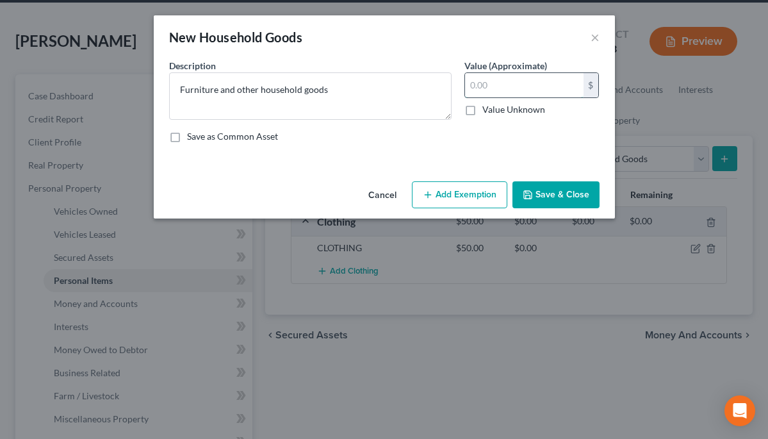
click at [550, 91] on input "text" at bounding box center [524, 85] width 119 height 24
type input "1,000"
click at [489, 190] on button "Add Exemption" at bounding box center [459, 194] width 95 height 27
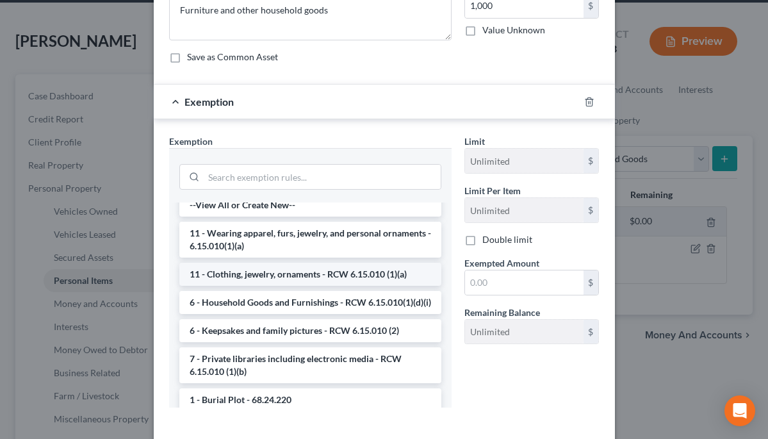
scroll to position [13, 0]
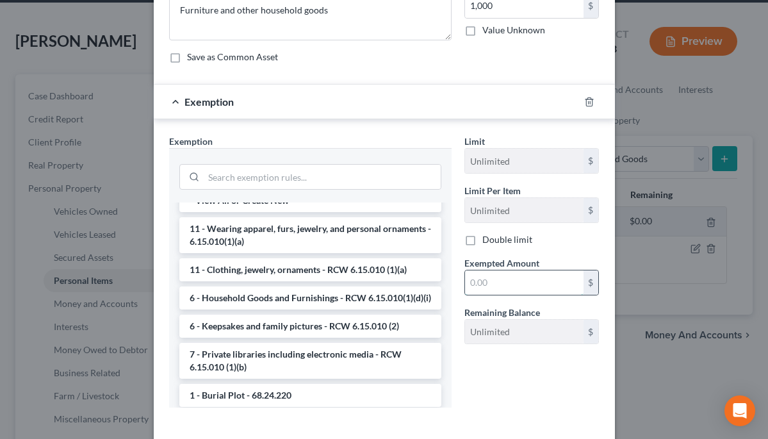
click at [513, 282] on input "text" at bounding box center [524, 282] width 119 height 24
type input "1,000"
click at [528, 423] on div "Exemption Set must be selected for CA. Exemption * --View All or Create New-- 1…" at bounding box center [384, 273] width 461 height 309
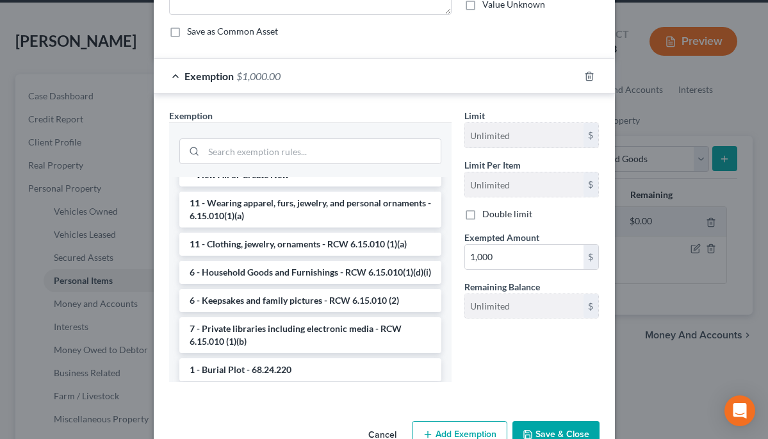
scroll to position [139, 0]
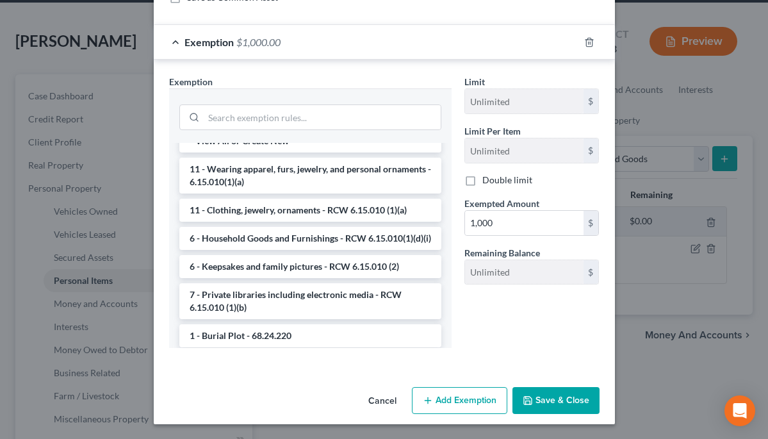
click at [552, 395] on button "Save & Close" at bounding box center [555, 400] width 87 height 27
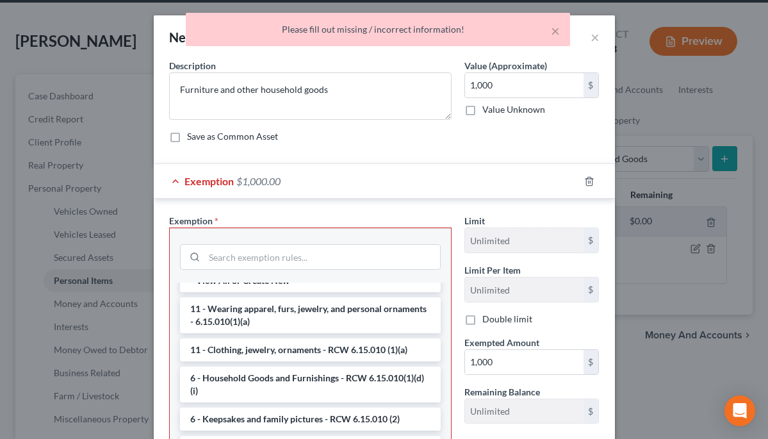
scroll to position [0, 0]
click at [366, 140] on div "Save as Common Asset" at bounding box center [384, 136] width 430 height 13
click at [385, 134] on div "Save as Common Asset" at bounding box center [384, 136] width 430 height 13
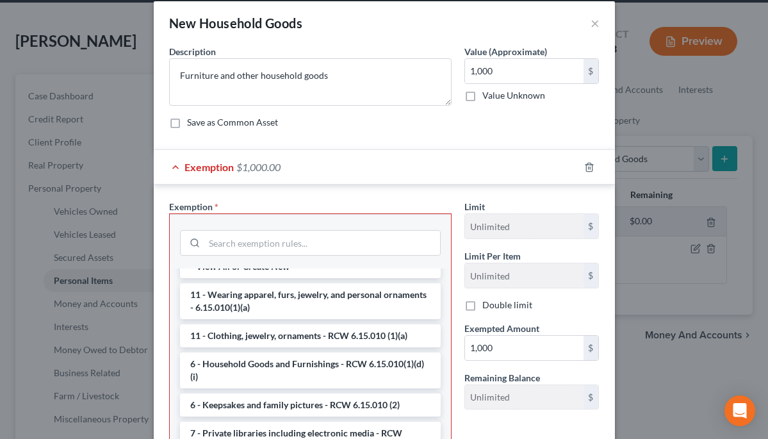
scroll to position [37, 0]
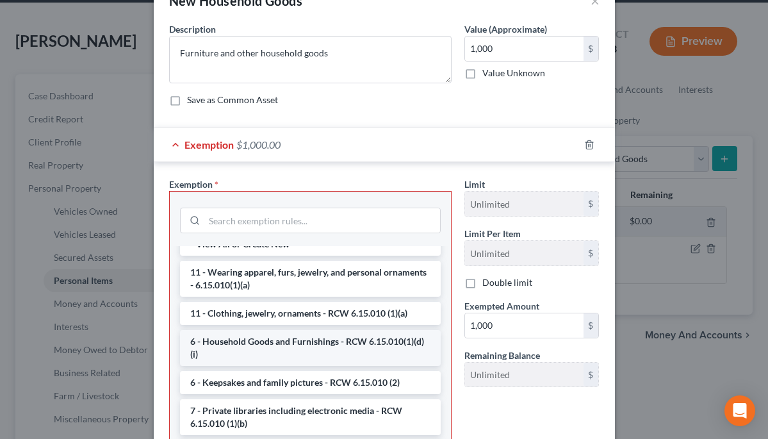
click at [351, 340] on li "6 - Household Goods and Furnishings - RCW 6.15.010(1)(d)(i)" at bounding box center [310, 348] width 261 height 36
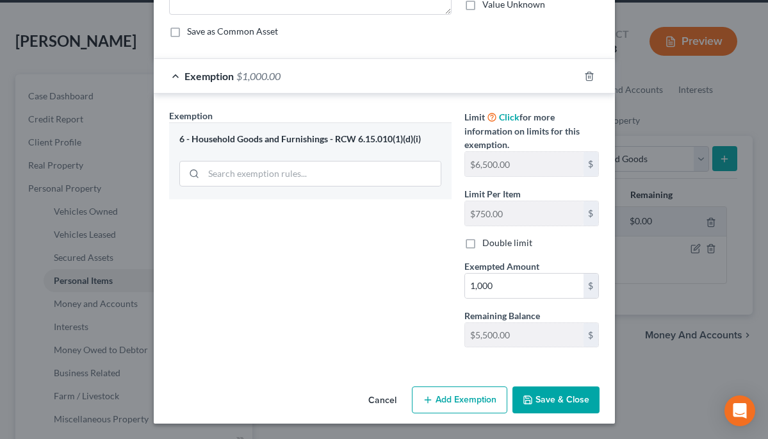
scroll to position [105, 0]
click at [546, 398] on button "Save & Close" at bounding box center [555, 399] width 87 height 27
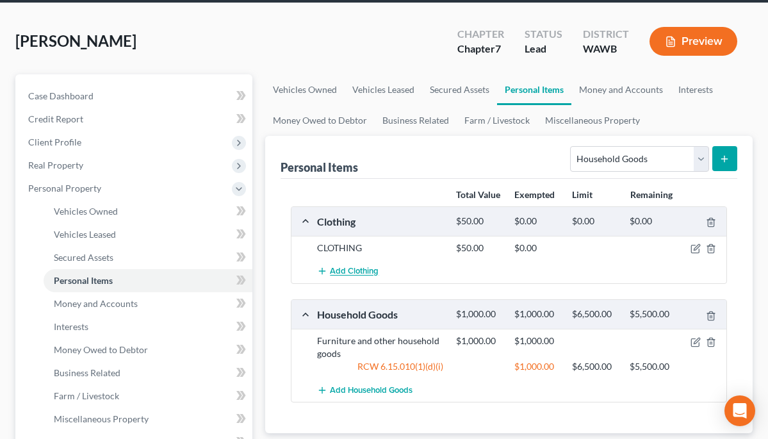
click at [374, 270] on span "Add Clothing" at bounding box center [354, 271] width 49 height 10
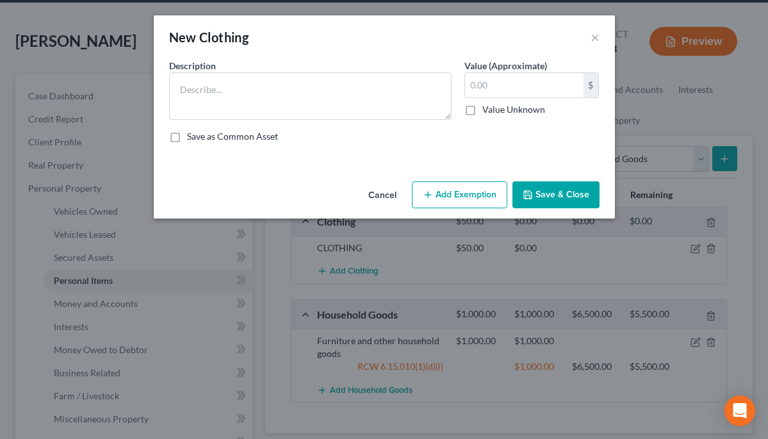
click at [482, 192] on button "Add Exemption" at bounding box center [459, 194] width 95 height 27
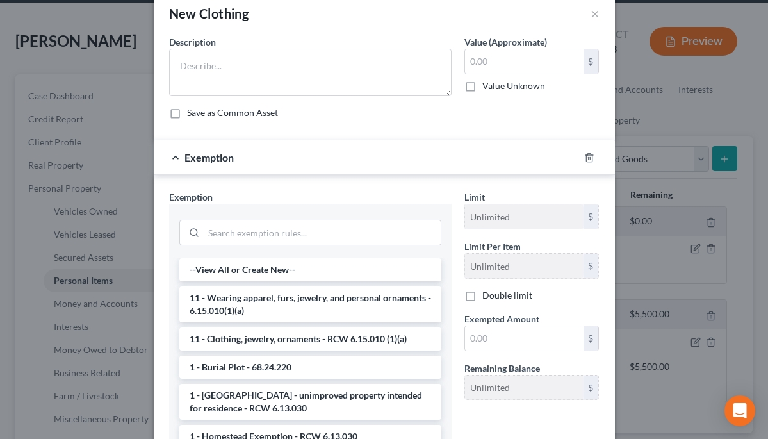
scroll to position [29, 0]
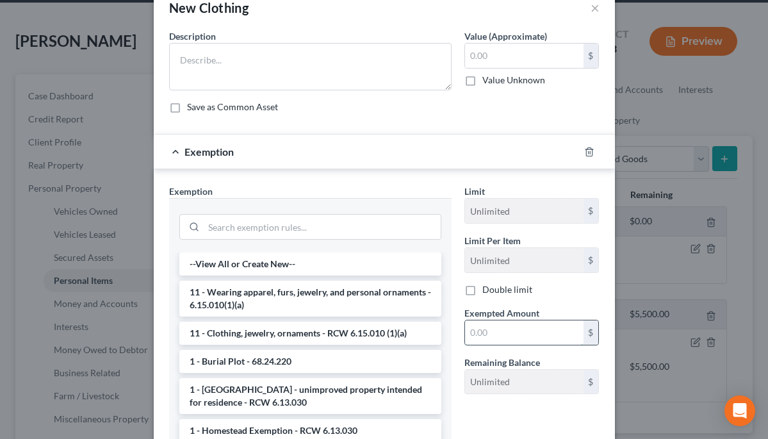
click at [504, 328] on input "text" at bounding box center [524, 332] width 119 height 24
type input "200"
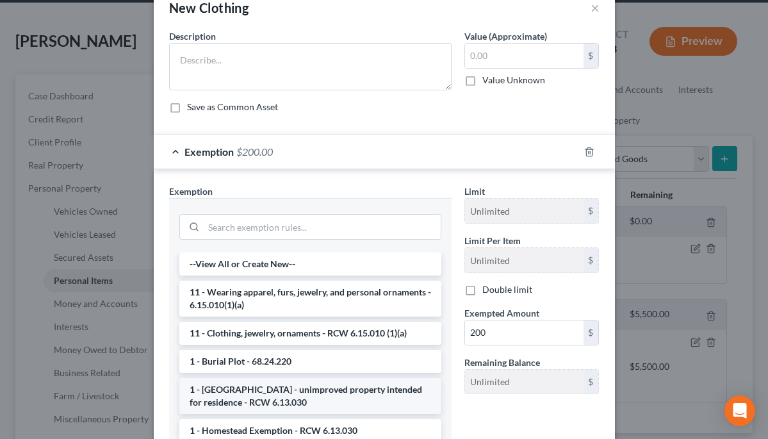
click at [418, 379] on li "1 - Homestead - unimproved property intended for residence - RCW 6.13.030" at bounding box center [310, 396] width 262 height 36
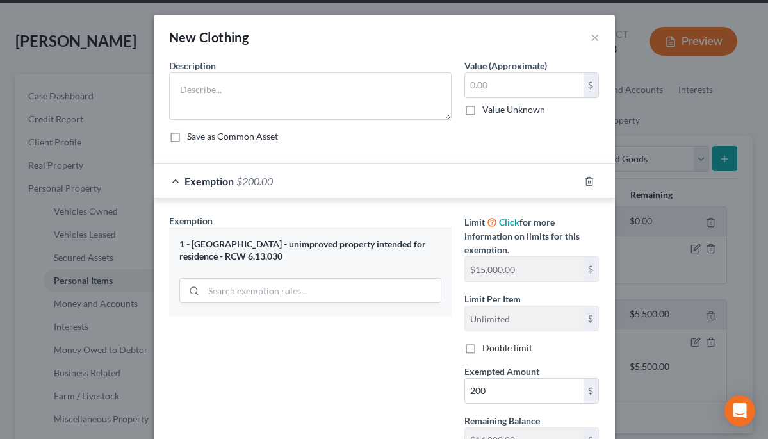
scroll to position [0, 0]
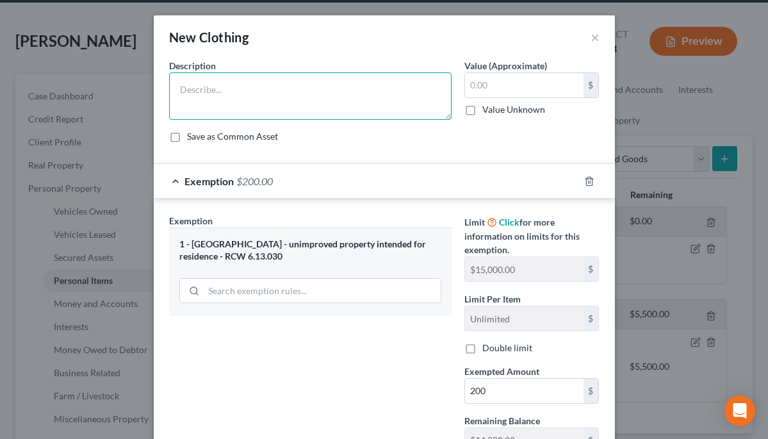
click at [367, 97] on textarea at bounding box center [310, 95] width 282 height 47
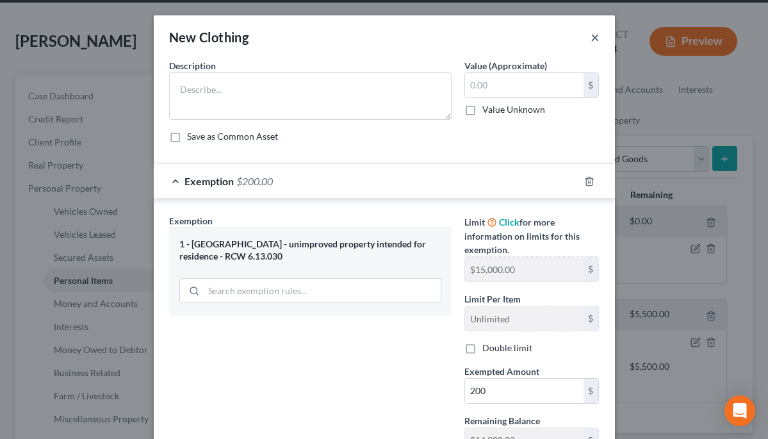
click at [597, 35] on button "×" at bounding box center [595, 36] width 9 height 15
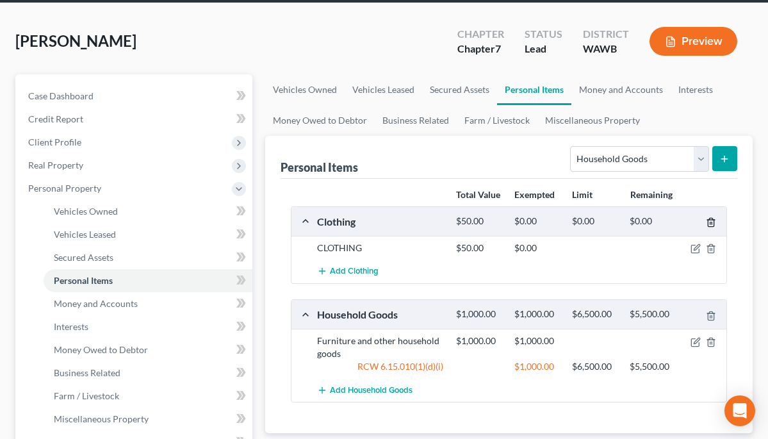
click at [710, 222] on icon "button" at bounding box center [711, 222] width 10 height 10
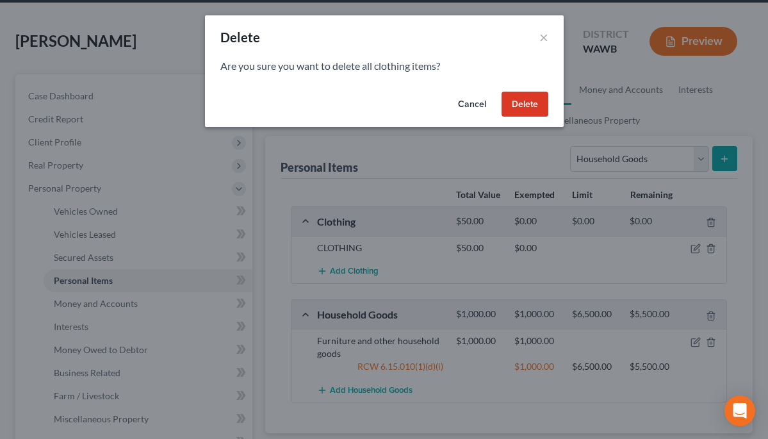
click at [482, 104] on button "Cancel" at bounding box center [472, 105] width 49 height 26
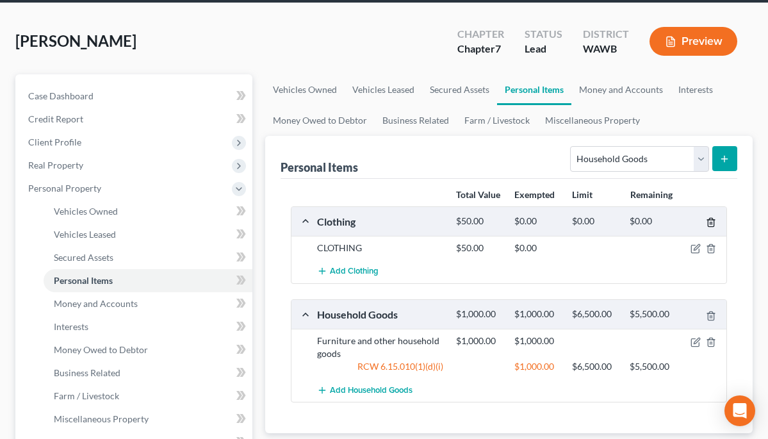
click at [711, 220] on polyline "button" at bounding box center [711, 220] width 8 height 0
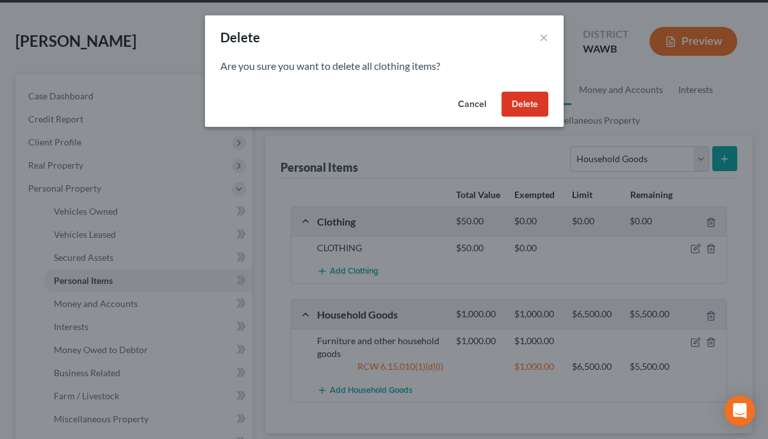
click at [527, 103] on button "Delete" at bounding box center [525, 105] width 47 height 26
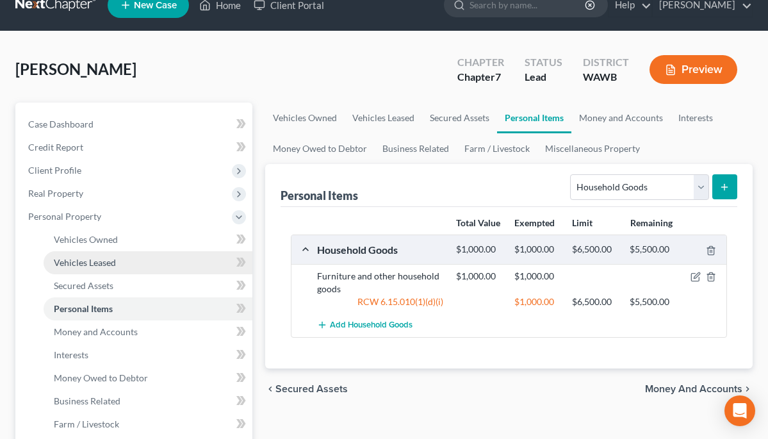
scroll to position [8, 0]
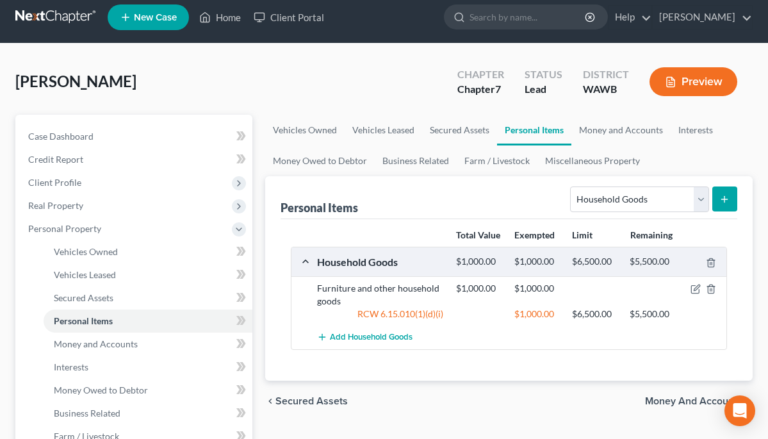
click at [728, 199] on icon "submit" at bounding box center [724, 199] width 10 height 10
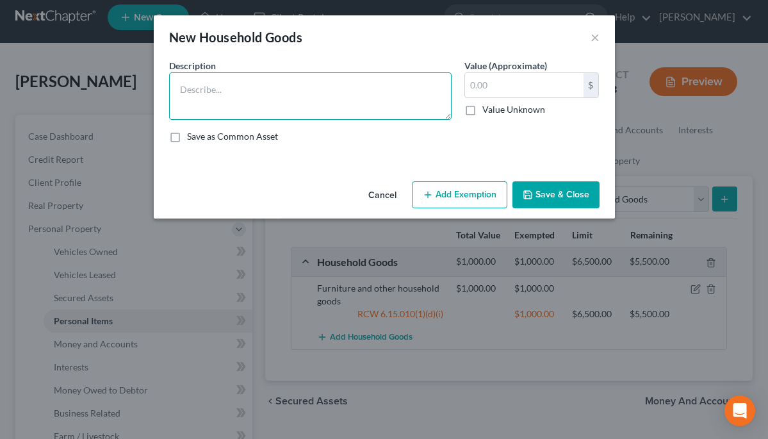
click at [368, 84] on textarea at bounding box center [310, 95] width 282 height 47
type textarea "CLOTHING"
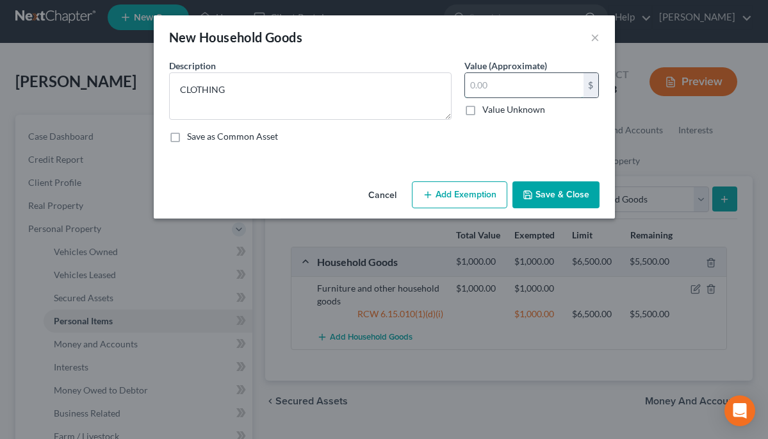
click at [539, 88] on input "text" at bounding box center [524, 85] width 119 height 24
type input "100"
click at [480, 196] on button "Add Exemption" at bounding box center [459, 194] width 95 height 27
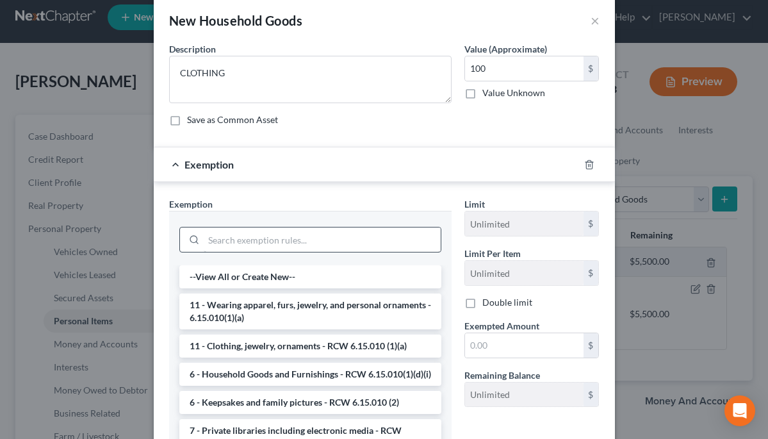
scroll to position [19, 0]
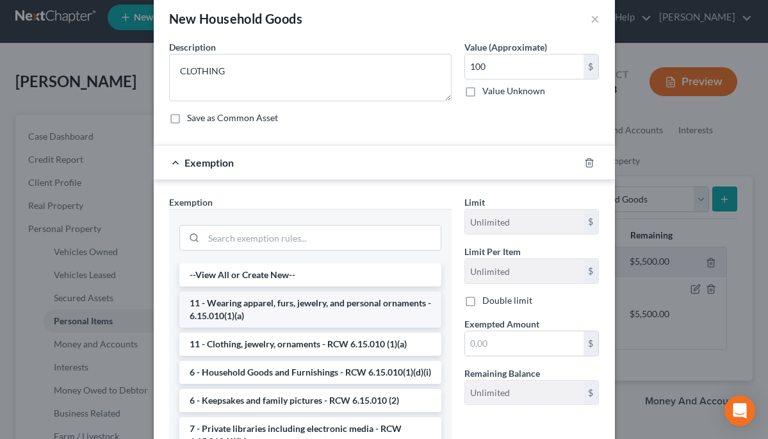
click at [368, 309] on li "11 - Wearing apparel, furs, jewelry, and personal ornaments - 6.15.010(1)(a)" at bounding box center [310, 309] width 262 height 36
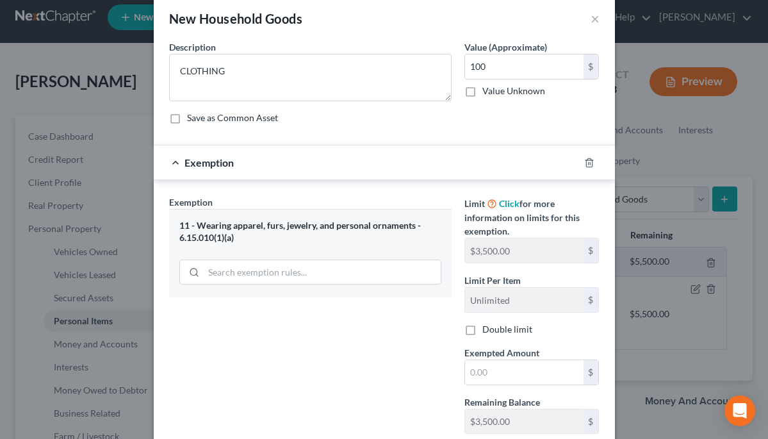
scroll to position [29, 0]
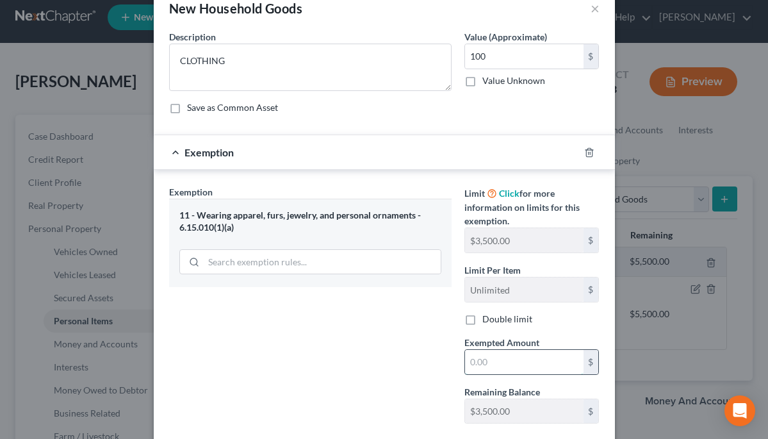
click at [492, 358] on input "text" at bounding box center [524, 362] width 119 height 24
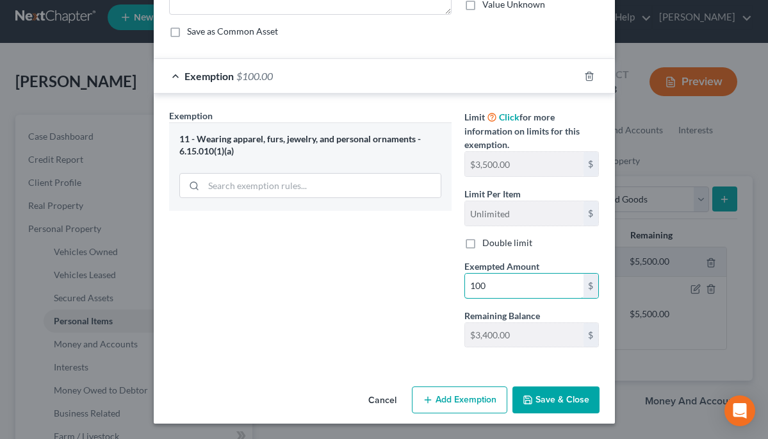
scroll to position [105, 0]
type input "100"
click at [532, 400] on icon "button" at bounding box center [528, 400] width 10 height 10
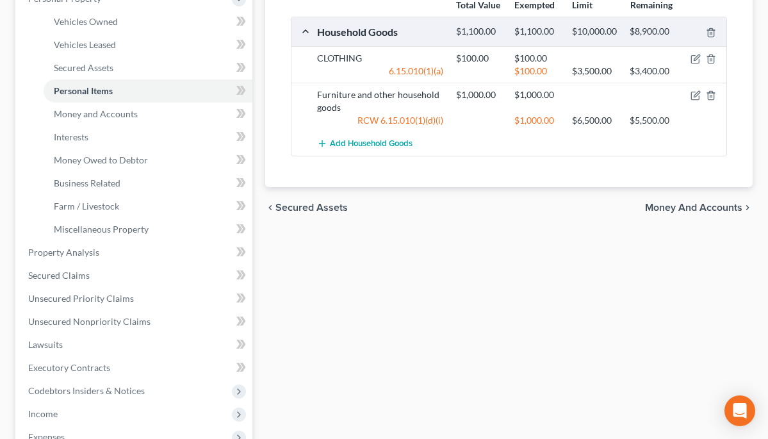
scroll to position [241, 0]
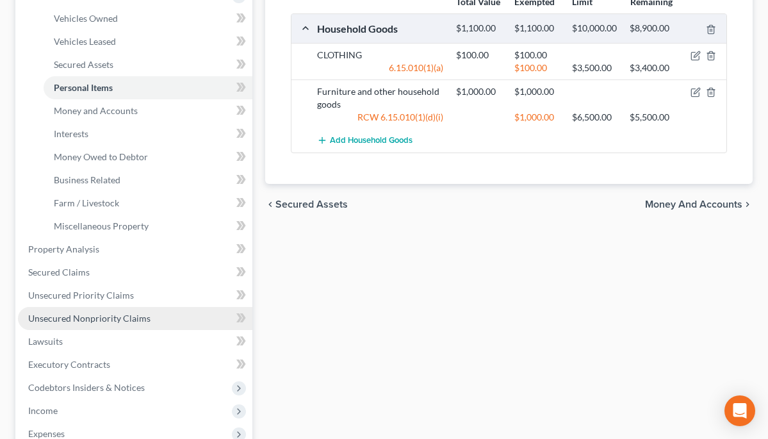
click at [136, 317] on span "Unsecured Nonpriority Claims" at bounding box center [89, 318] width 122 height 11
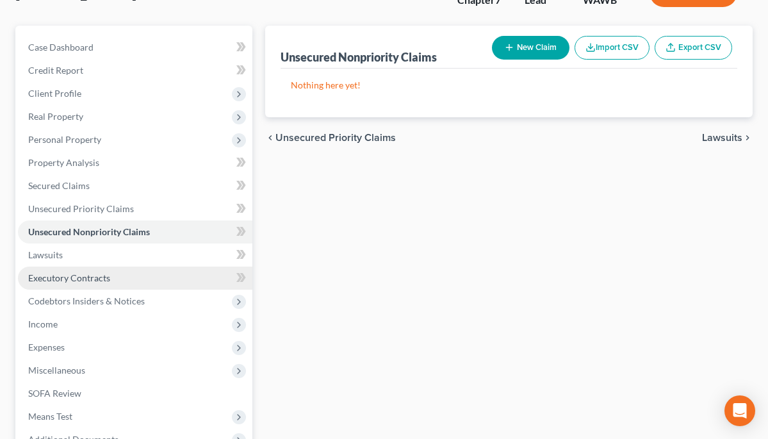
scroll to position [86, 0]
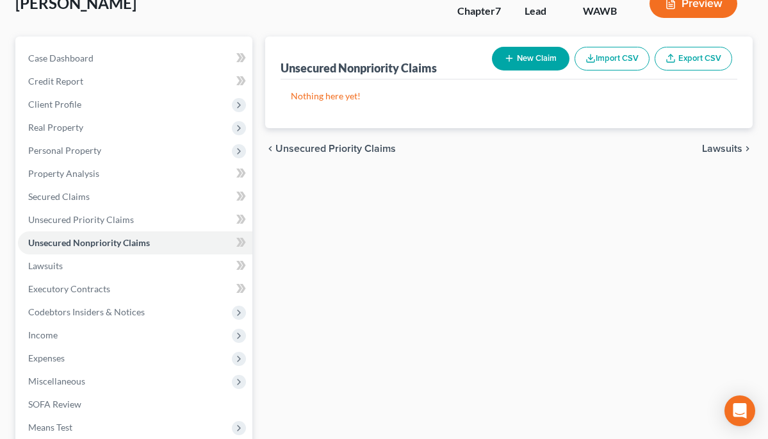
click at [530, 58] on button "New Claim" at bounding box center [531, 59] width 78 height 24
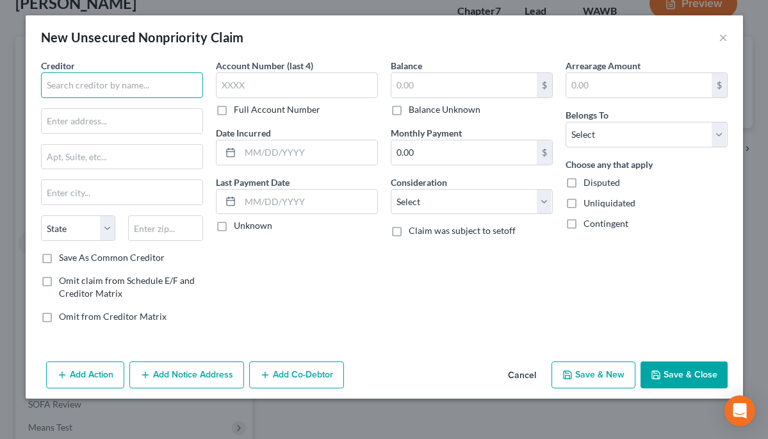
click at [184, 91] on input "text" at bounding box center [122, 85] width 162 height 26
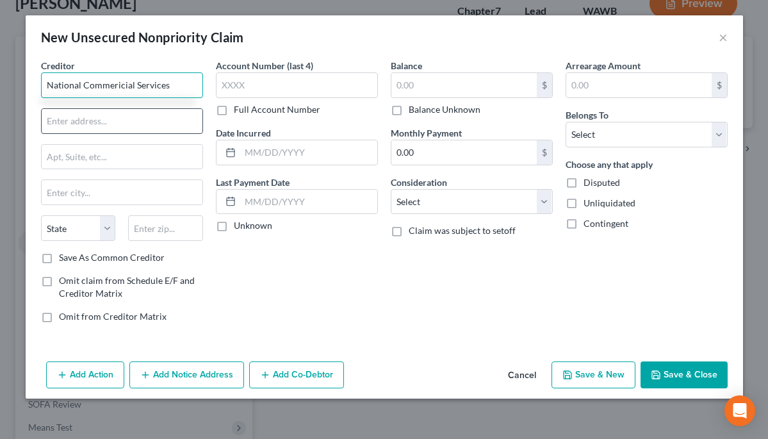
type input "National Commericial Services"
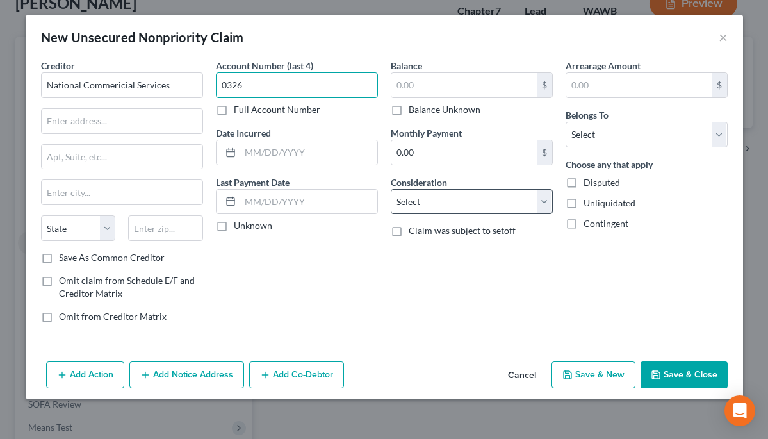
type input "0326"
select select "1"
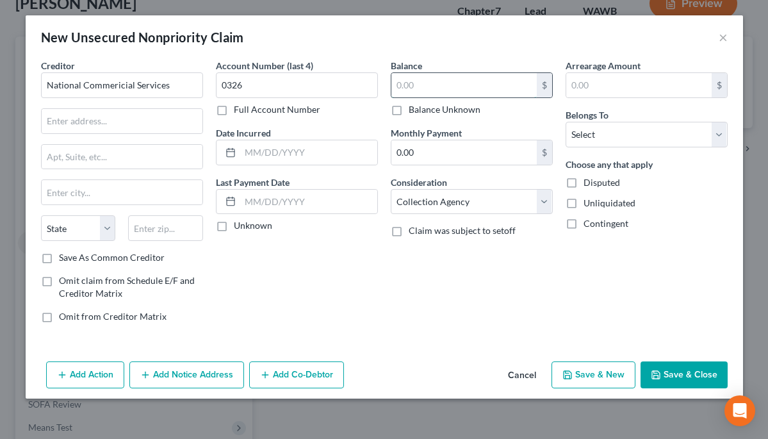
click at [421, 77] on input "text" at bounding box center [463, 85] width 145 height 24
type input "21,000"
click at [667, 373] on button "Save & Close" at bounding box center [684, 374] width 87 height 27
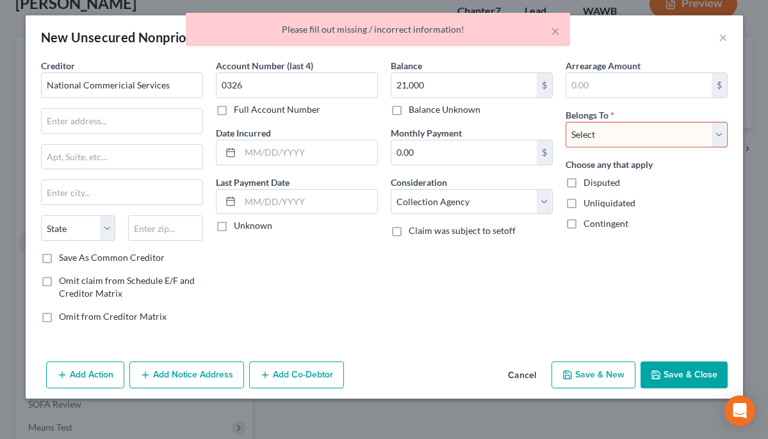
click at [534, 306] on div "Balance 21,000.00 $ Balance Unknown Balance Undetermined 21,000 $ Balance Unkno…" at bounding box center [471, 196] width 175 height 274
click at [166, 122] on input "text" at bounding box center [122, 121] width 161 height 24
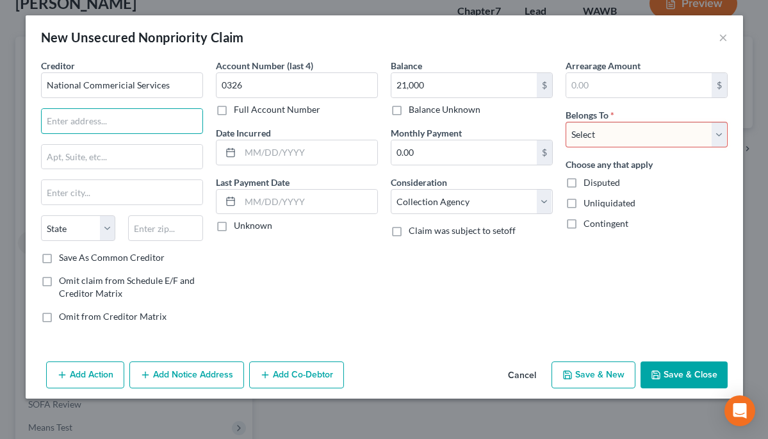
paste input "6644 Valjean Ave., Suite 100"
type input "6644 Valjean Ave., Suite 10091406"
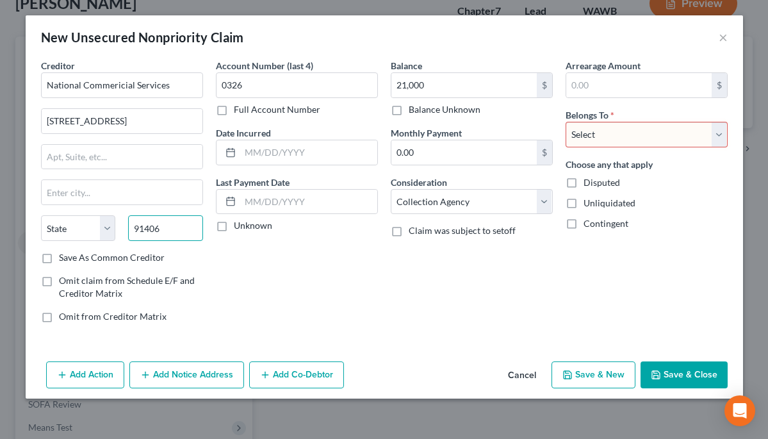
type input "91406"
click at [271, 297] on div "Account Number (last 4) 0326 Full Account Number Date Incurred Last Payment Dat…" at bounding box center [296, 196] width 175 height 274
type input "Van Nuys"
select select "4"
select select "0"
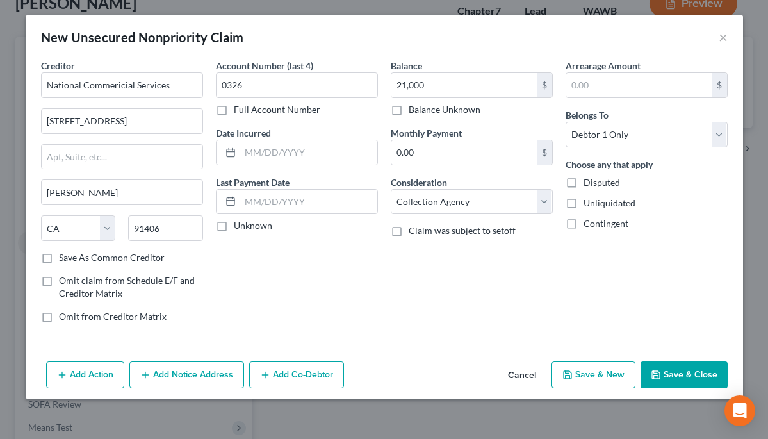
click at [592, 206] on span "Unliquidated" at bounding box center [610, 202] width 52 height 11
click at [592, 205] on input "Unliquidated" at bounding box center [593, 201] width 8 height 8
checkbox input "true"
click at [59, 256] on label "Save As Common Creditor" at bounding box center [112, 257] width 106 height 13
click at [64, 256] on input "Save As Common Creditor" at bounding box center [68, 255] width 8 height 8
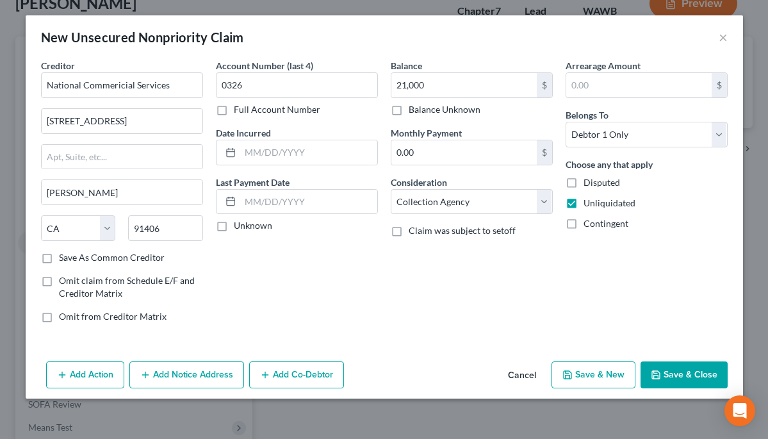
checkbox input "true"
click at [120, 85] on input "National Commericial Services" at bounding box center [122, 85] width 162 height 26
type input "National Commercial Services"
click at [291, 288] on div "Account Number (last 4) 0326 Full Account Number Date Incurred Last Payment Dat…" at bounding box center [296, 196] width 175 height 274
click at [675, 376] on button "Save & Close" at bounding box center [684, 374] width 87 height 27
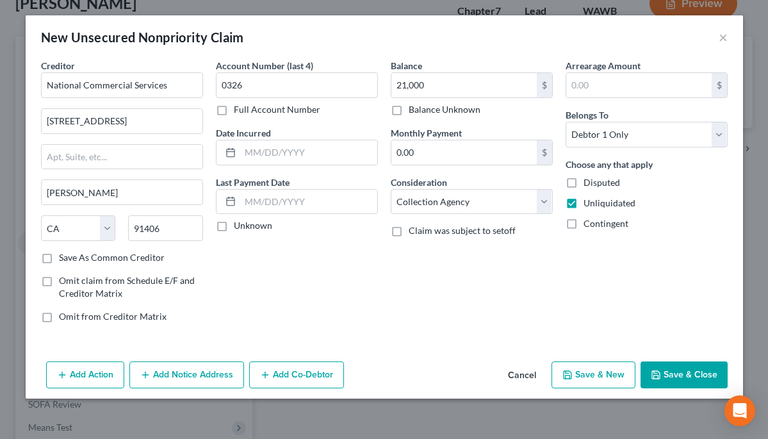
checkbox input "false"
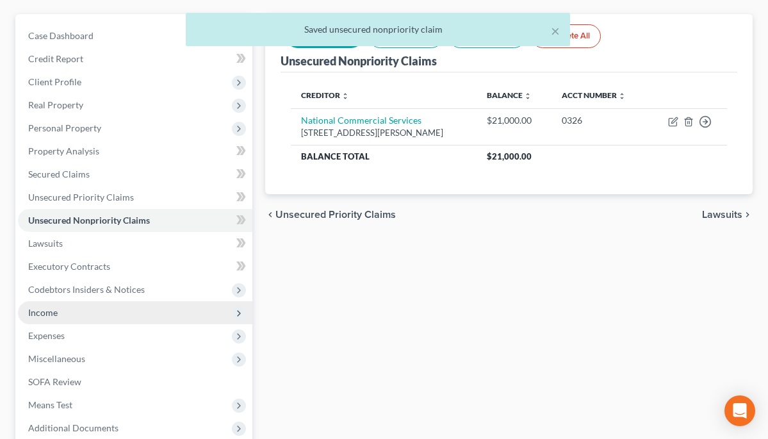
scroll to position [111, 0]
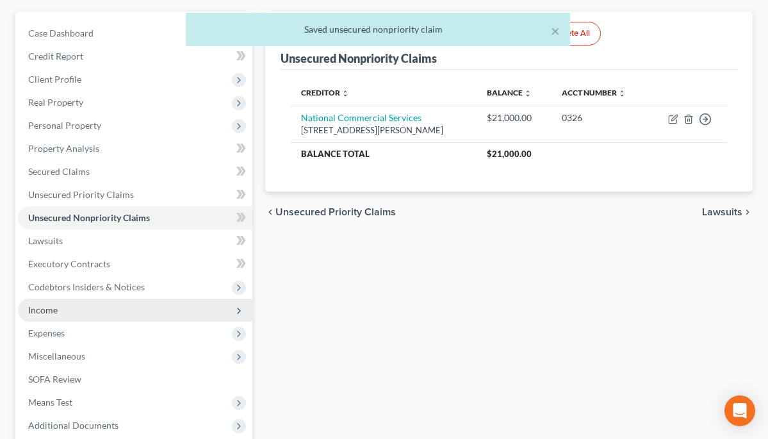
click at [60, 307] on span "Income" at bounding box center [135, 310] width 234 height 23
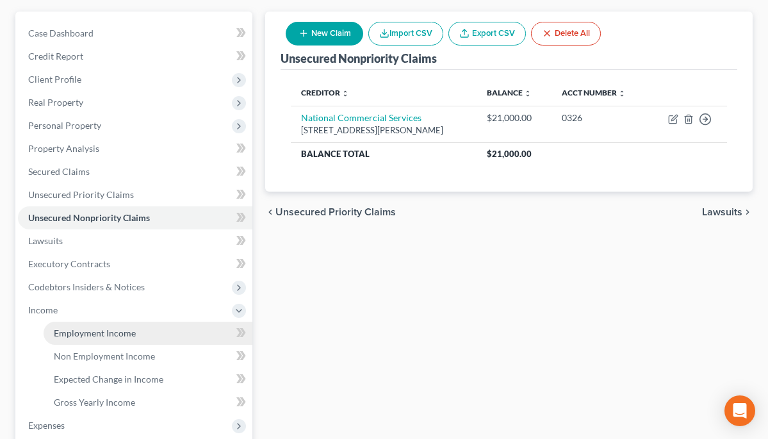
click at [115, 329] on span "Employment Income" at bounding box center [95, 332] width 82 height 11
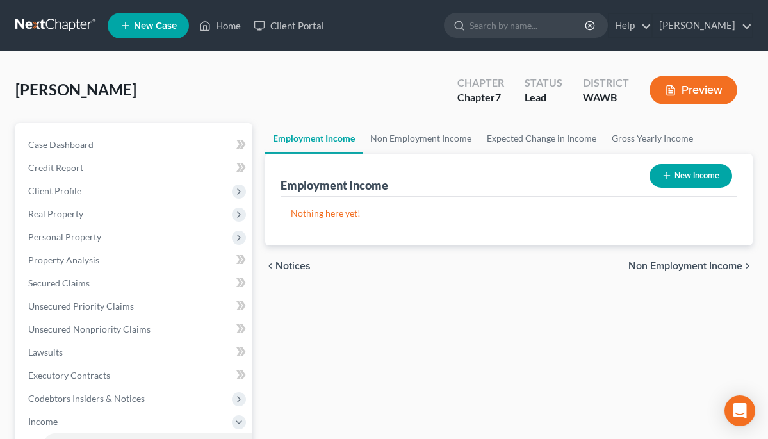
click at [667, 177] on line "button" at bounding box center [667, 176] width 0 height 6
select select "0"
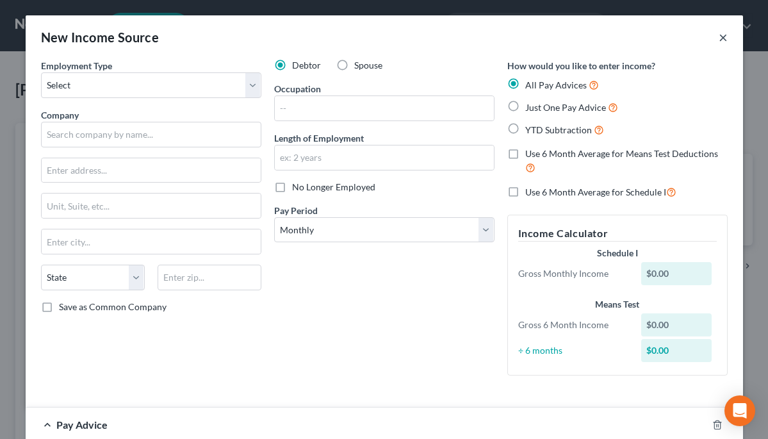
click at [726, 38] on button "×" at bounding box center [723, 36] width 9 height 15
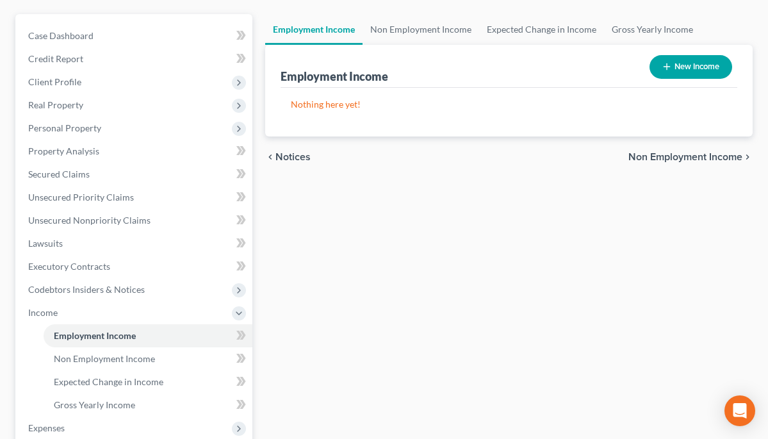
scroll to position [116, 0]
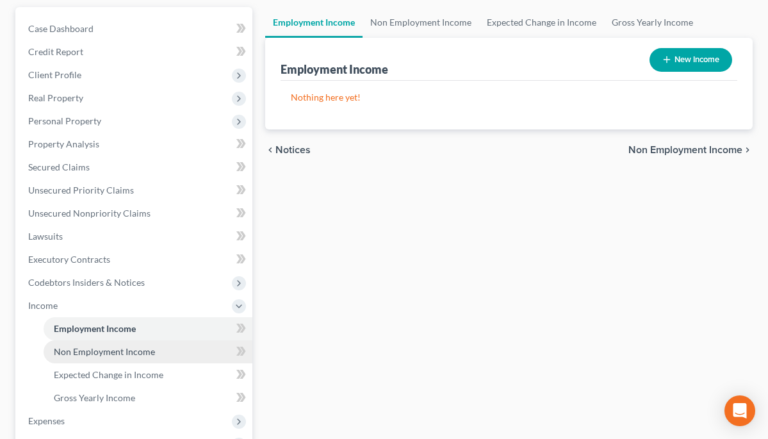
click at [153, 352] on link "Non Employment Income" at bounding box center [148, 351] width 209 height 23
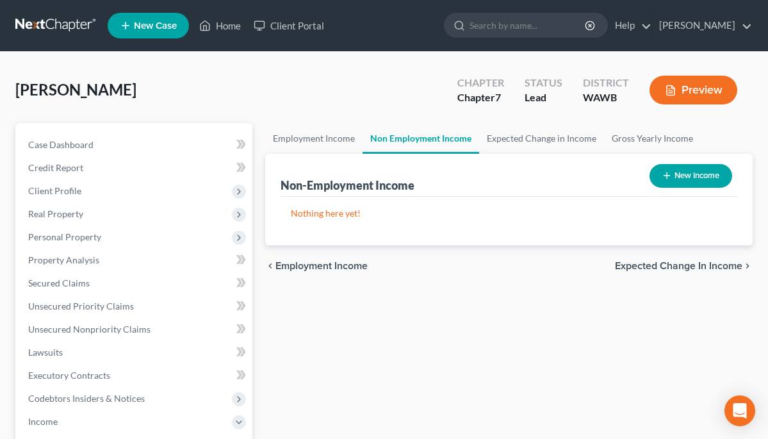
click at [678, 170] on button "New Income" at bounding box center [691, 176] width 83 height 24
select select "0"
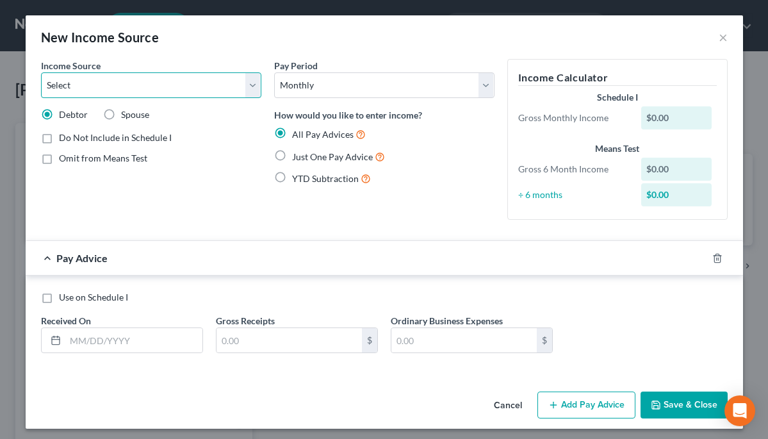
select select "4"
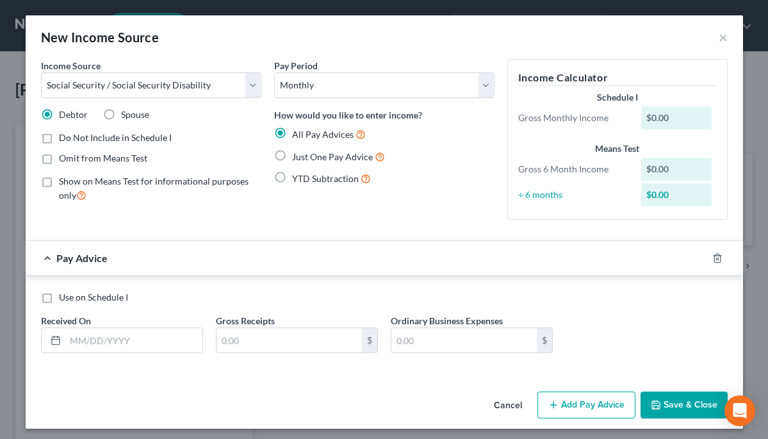
click at [669, 113] on div "$0.00" at bounding box center [676, 117] width 70 height 23
click at [292, 157] on label "Just One Pay Advice" at bounding box center [338, 156] width 93 height 15
click at [297, 157] on input "Just One Pay Advice" at bounding box center [301, 153] width 8 height 8
radio input "true"
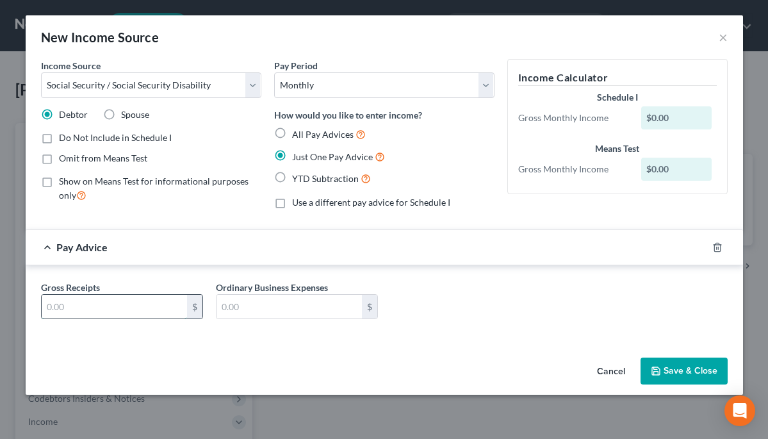
click at [152, 304] on input "text" at bounding box center [114, 307] width 145 height 24
type input "1,036"
click at [298, 355] on div "Cancel Save & Close" at bounding box center [384, 373] width 717 height 42
click at [678, 370] on button "Save & Close" at bounding box center [684, 370] width 87 height 27
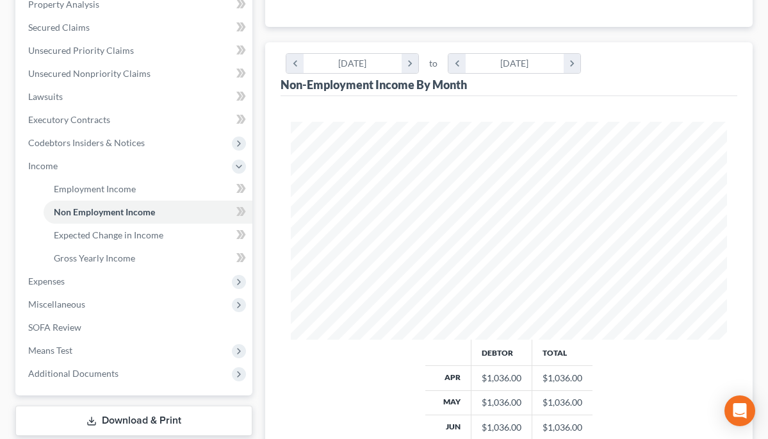
scroll to position [231, 0]
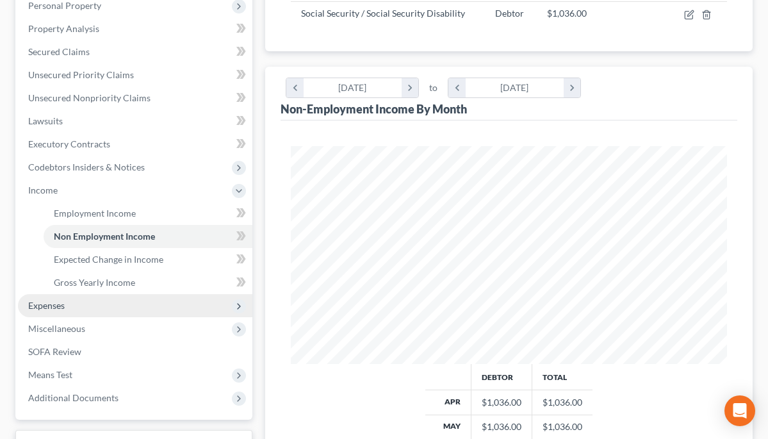
click at [62, 300] on span "Expenses" at bounding box center [46, 305] width 37 height 11
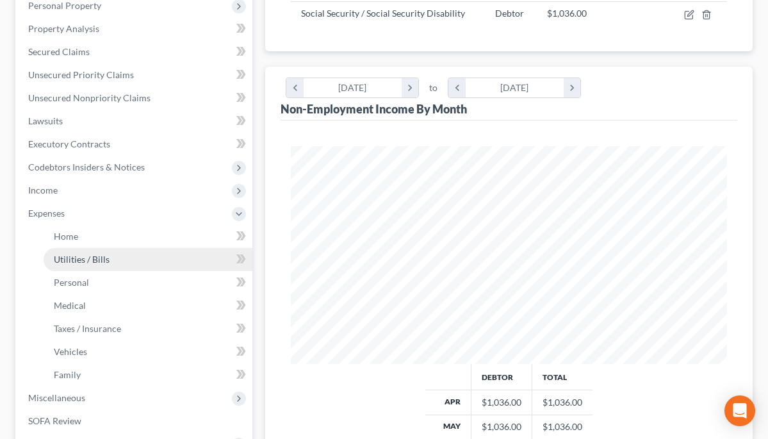
click at [111, 258] on link "Utilities / Bills" at bounding box center [148, 259] width 209 height 23
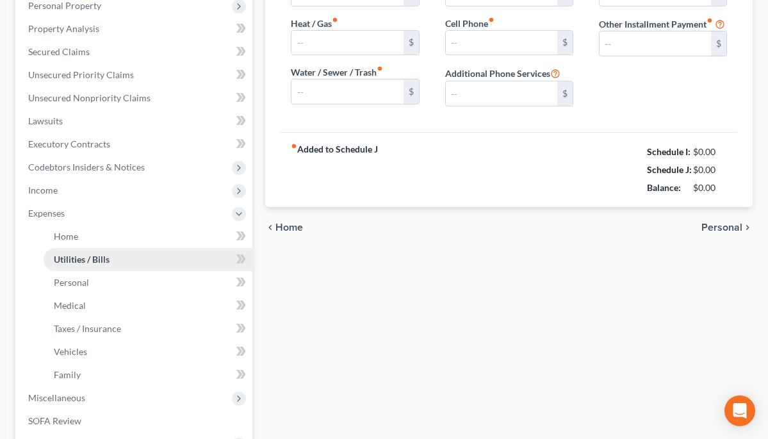
scroll to position [31, 0]
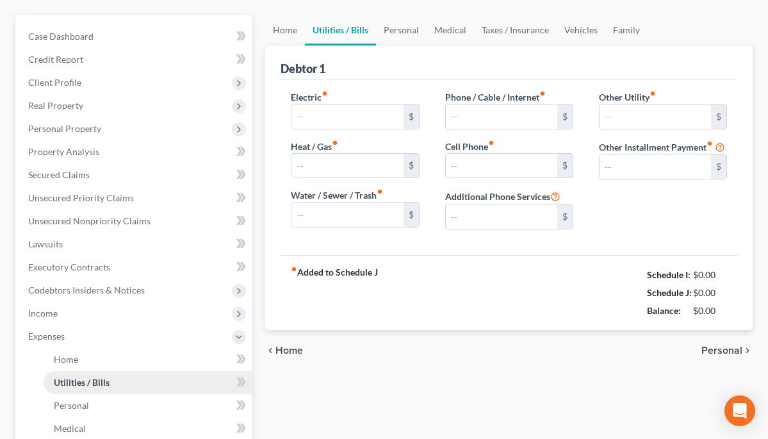
type input "0.00"
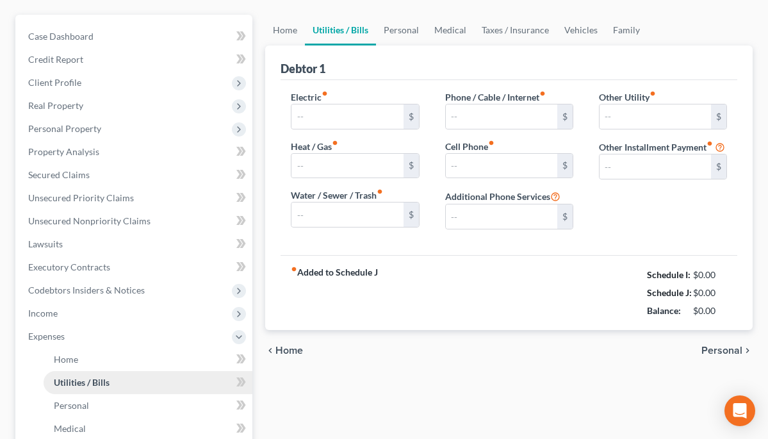
type input "0.00"
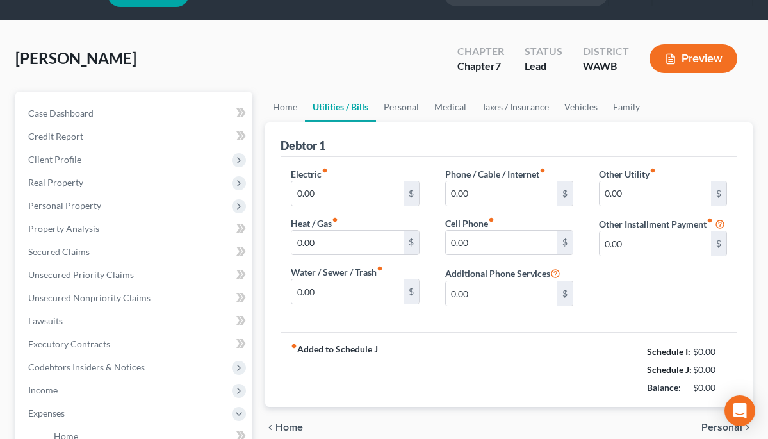
scroll to position [0, 0]
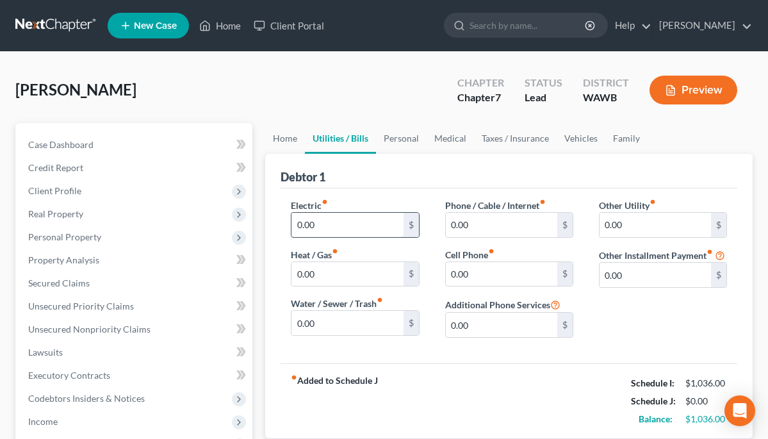
click at [375, 226] on input "0.00" at bounding box center [346, 225] width 111 height 24
type input "0"
type input "100"
type input "0"
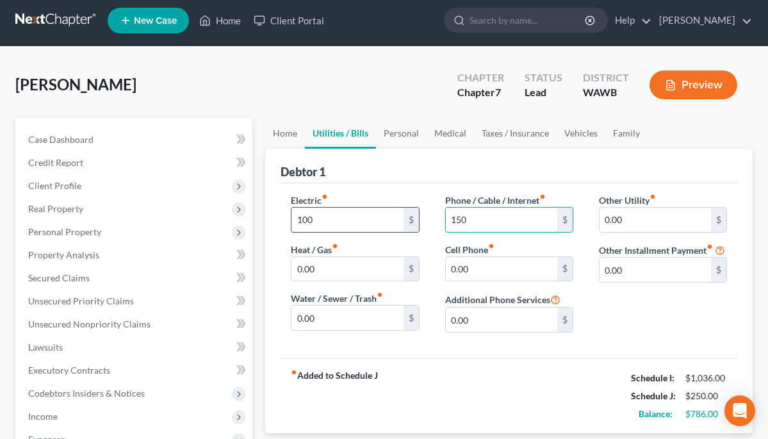
scroll to position [8, 0]
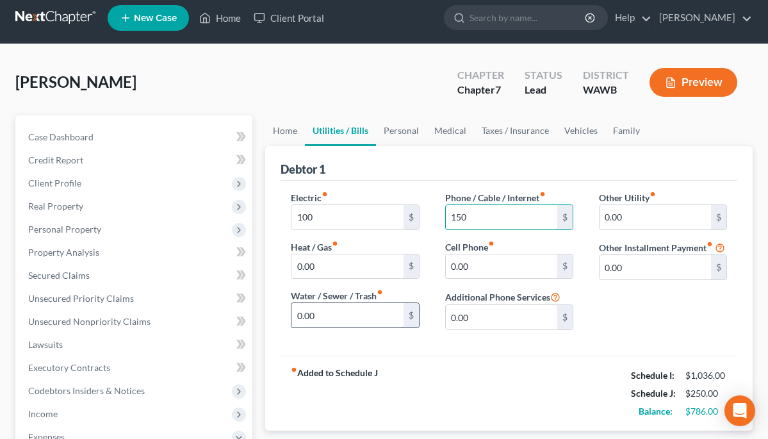
type input "150"
click at [373, 316] on input "0.00" at bounding box center [346, 315] width 111 height 24
type input "0"
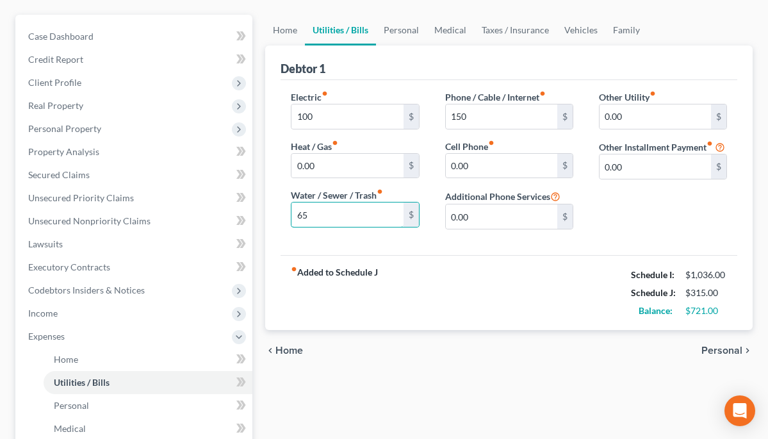
scroll to position [122, 0]
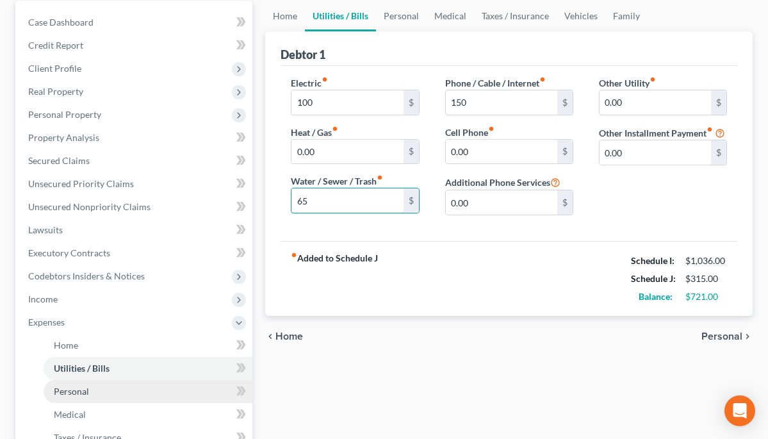
type input "65"
click at [86, 391] on span "Personal" at bounding box center [71, 391] width 35 height 11
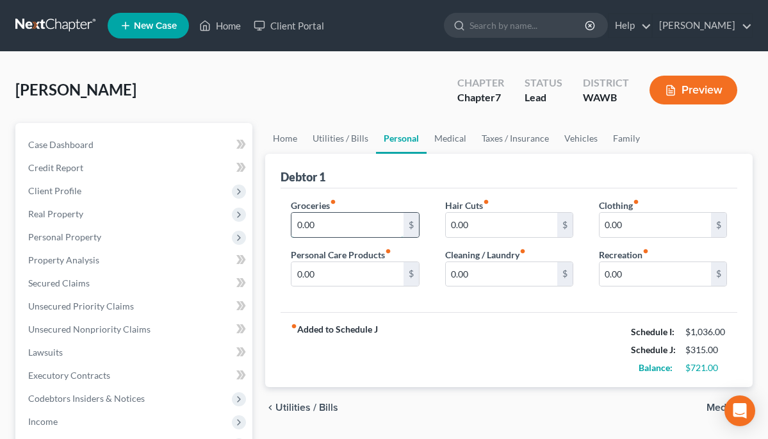
click at [351, 222] on input "0.00" at bounding box center [346, 225] width 111 height 24
type input "0"
type input "450"
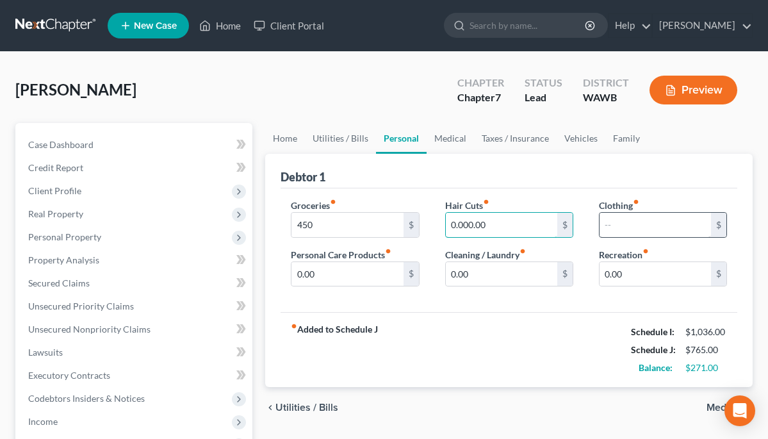
type input "1"
type input "5"
click at [622, 224] on input "text" at bounding box center [655, 225] width 111 height 24
type input "50"
click at [411, 273] on div "$" at bounding box center [411, 274] width 15 height 24
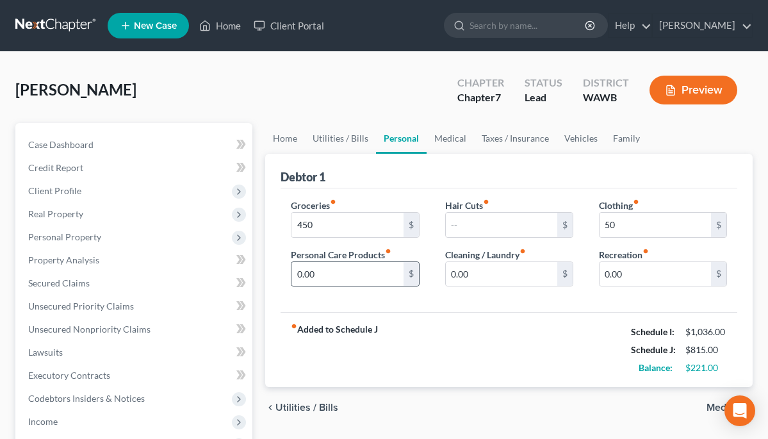
click at [411, 273] on div "$" at bounding box center [411, 274] width 15 height 24
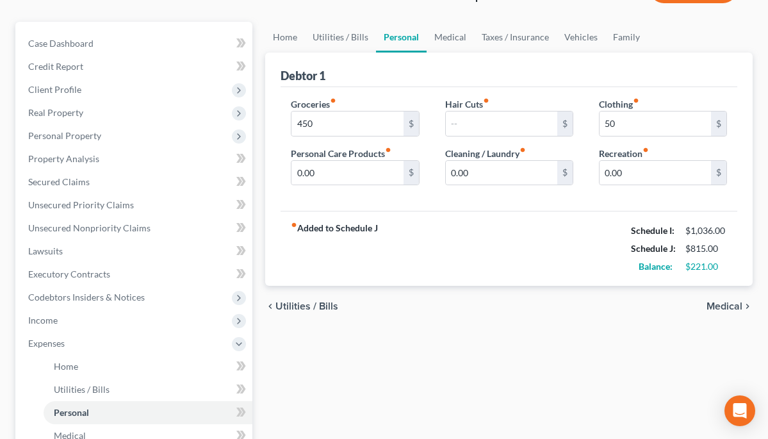
scroll to position [104, 0]
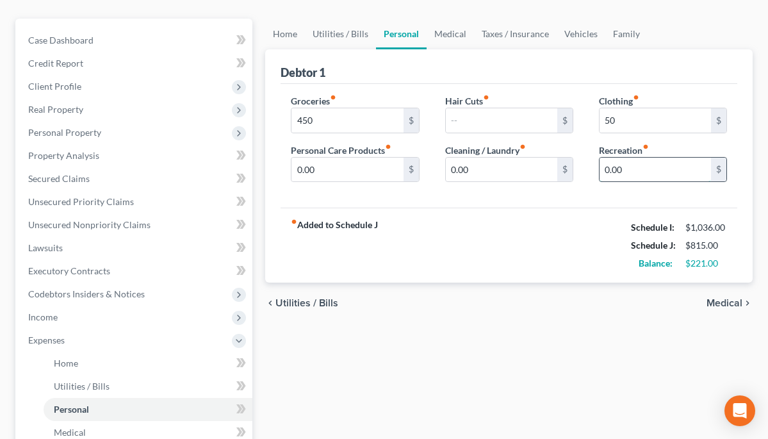
click at [646, 172] on input "0.00" at bounding box center [655, 170] width 111 height 24
type input "0"
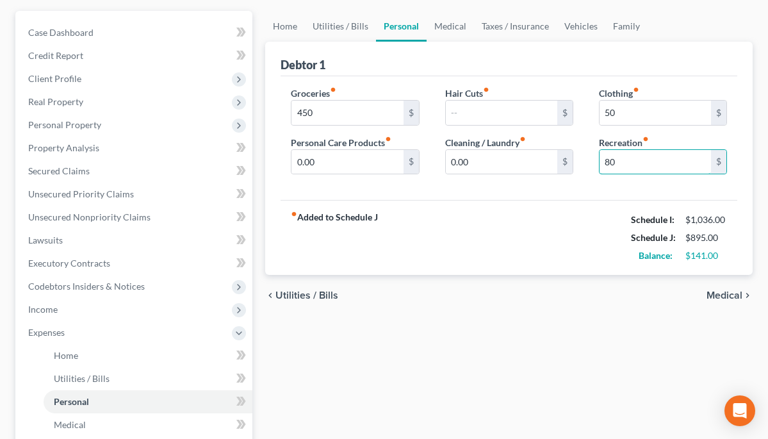
scroll to position [115, 0]
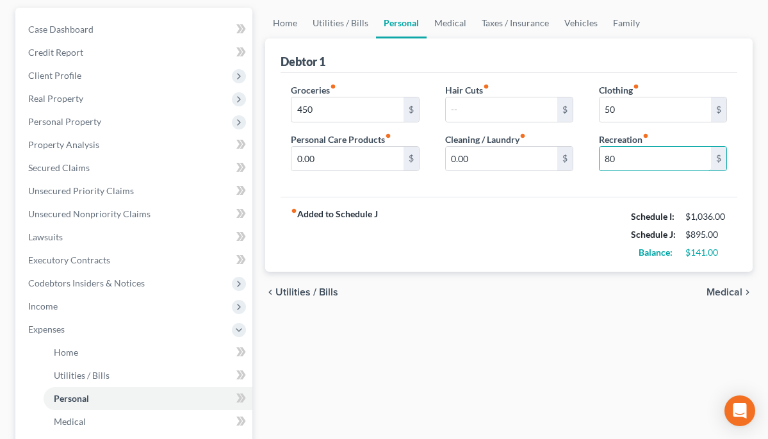
type input "80"
click at [727, 294] on span "Medical" at bounding box center [725, 292] width 36 height 10
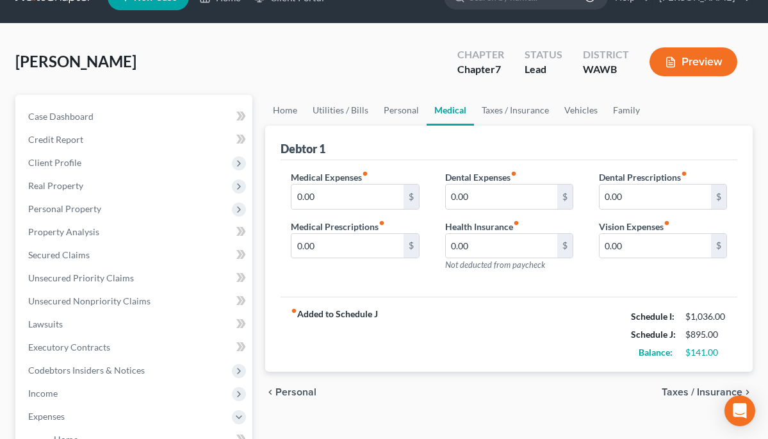
scroll to position [31, 0]
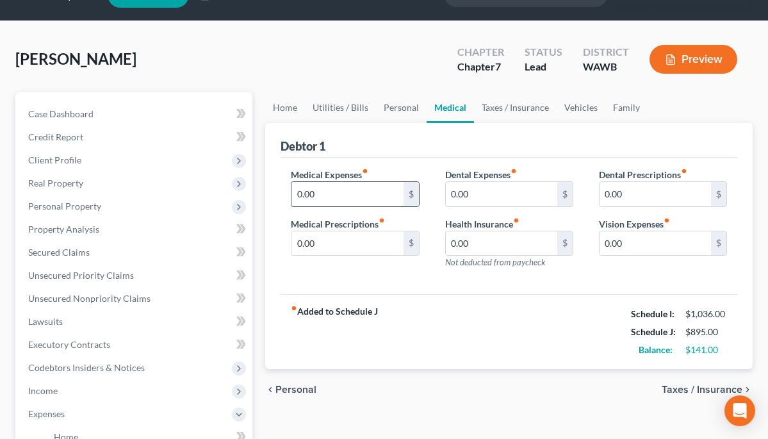
click at [343, 193] on input "0.00" at bounding box center [346, 194] width 111 height 24
type input "0"
click at [345, 236] on input "0.00" at bounding box center [346, 243] width 111 height 24
type input "0"
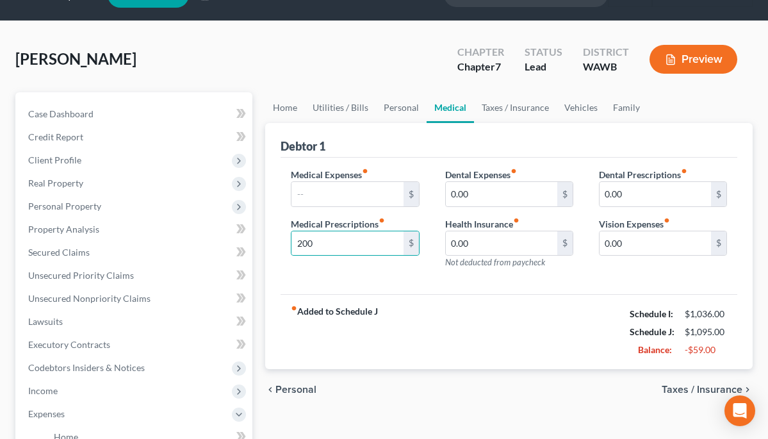
click at [512, 281] on div "Medical Expenses fiber_manual_record $ Medical Prescriptions fiber_manual_recor…" at bounding box center [509, 226] width 457 height 137
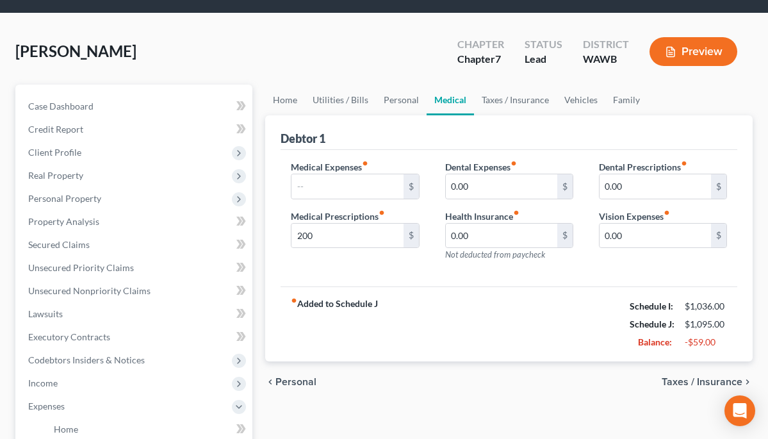
scroll to position [38, 0]
click at [347, 237] on input "200" at bounding box center [346, 236] width 111 height 24
type input "2"
type input "150"
click at [379, 266] on div "Medical Expenses fiber_manual_record $ Medical Prescriptions fiber_manual_recor…" at bounding box center [355, 215] width 154 height 111
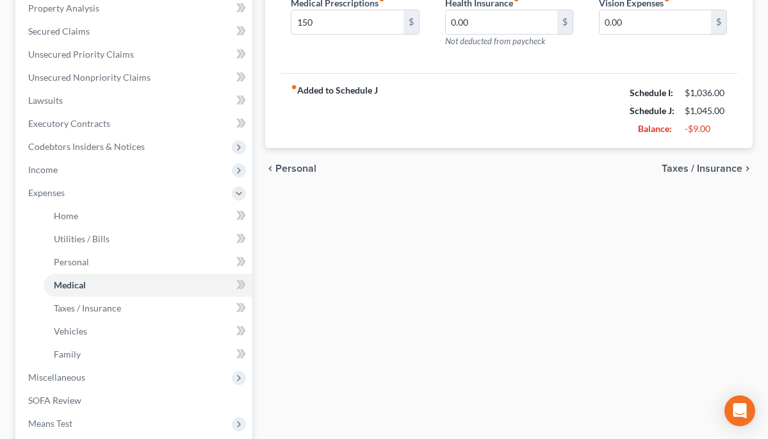
scroll to position [270, 0]
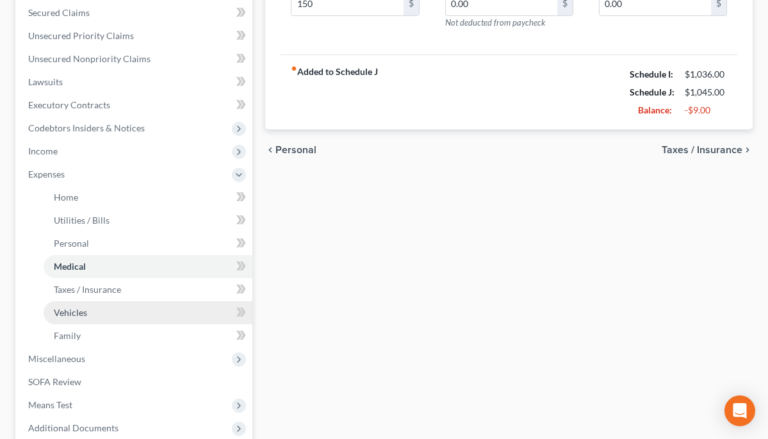
click at [99, 314] on link "Vehicles" at bounding box center [148, 312] width 209 height 23
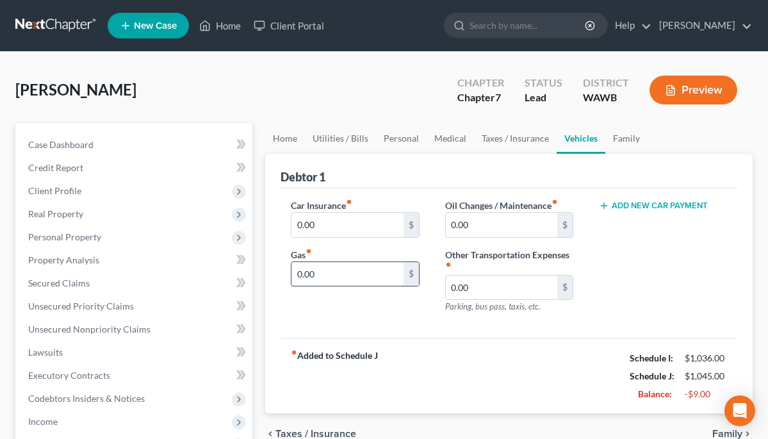
scroll to position [11, 0]
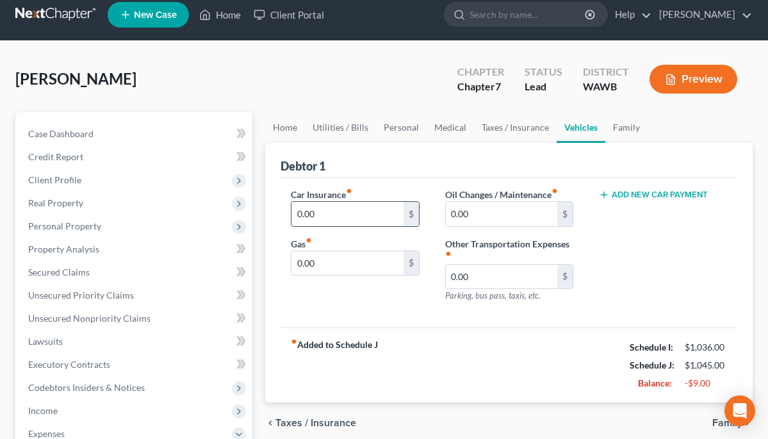
click at [337, 209] on input "0.00" at bounding box center [346, 214] width 111 height 24
type input "0"
type input "93"
click at [479, 223] on input "0.00" at bounding box center [501, 214] width 111 height 24
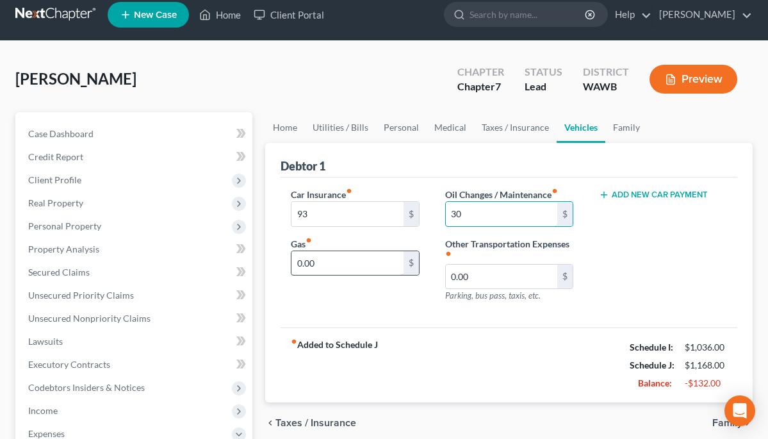
type input "30"
click at [369, 267] on input "0.00" at bounding box center [346, 263] width 111 height 24
type input "0"
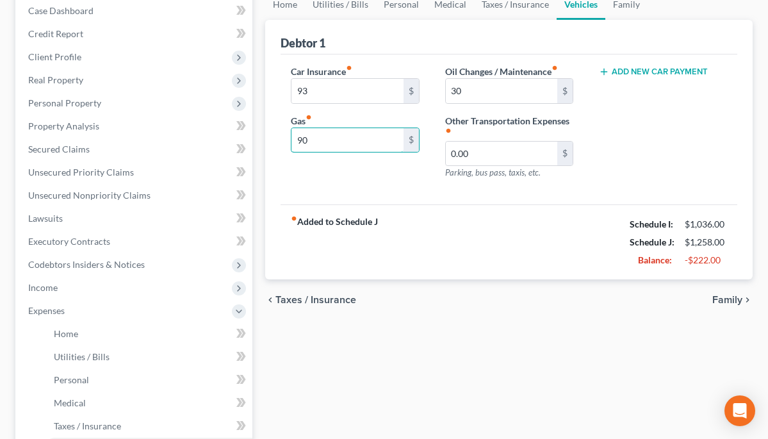
scroll to position [135, 0]
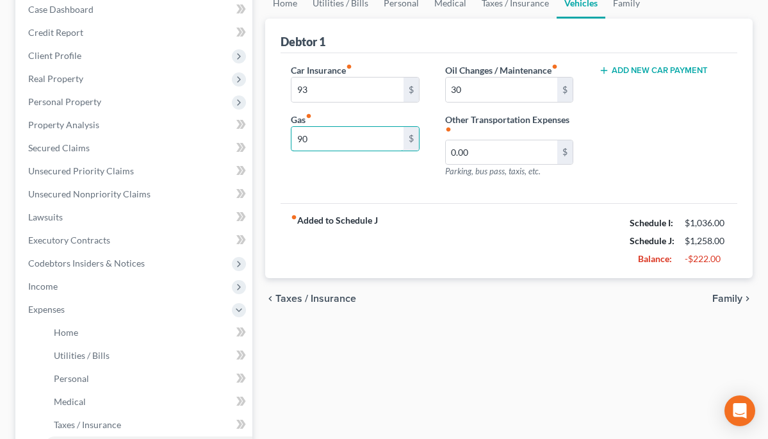
type input "90"
click at [723, 299] on span "Family" at bounding box center [727, 298] width 30 height 10
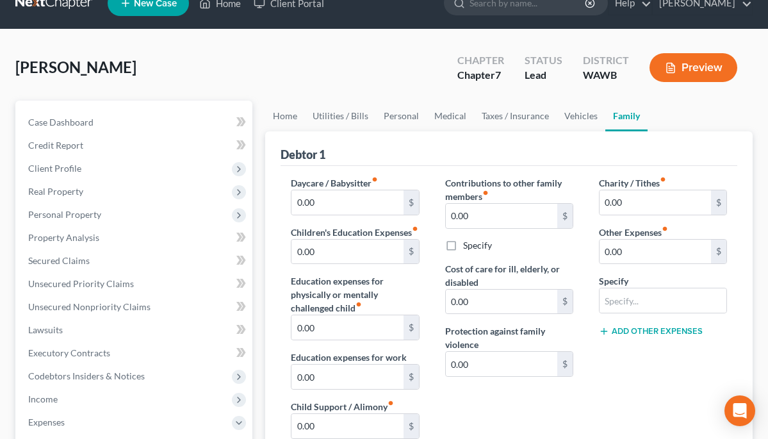
scroll to position [16, 0]
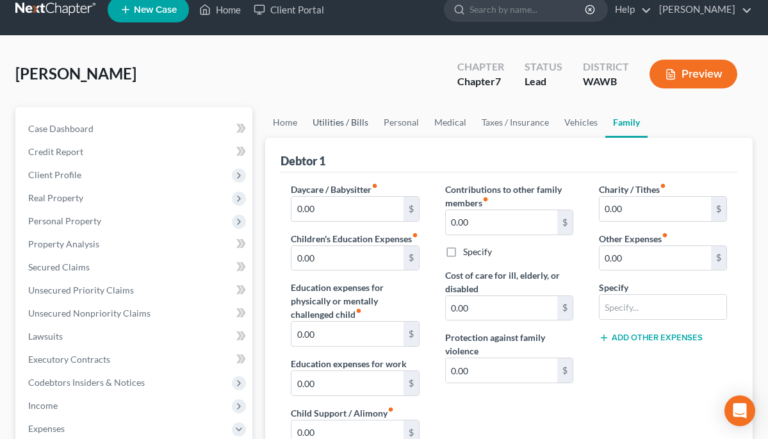
click at [334, 119] on link "Utilities / Bills" at bounding box center [340, 122] width 71 height 31
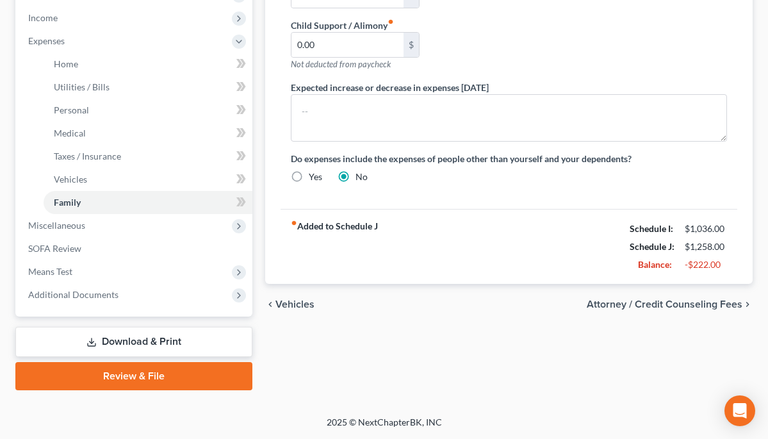
scroll to position [404, 0]
